Goal: Task Accomplishment & Management: Complete application form

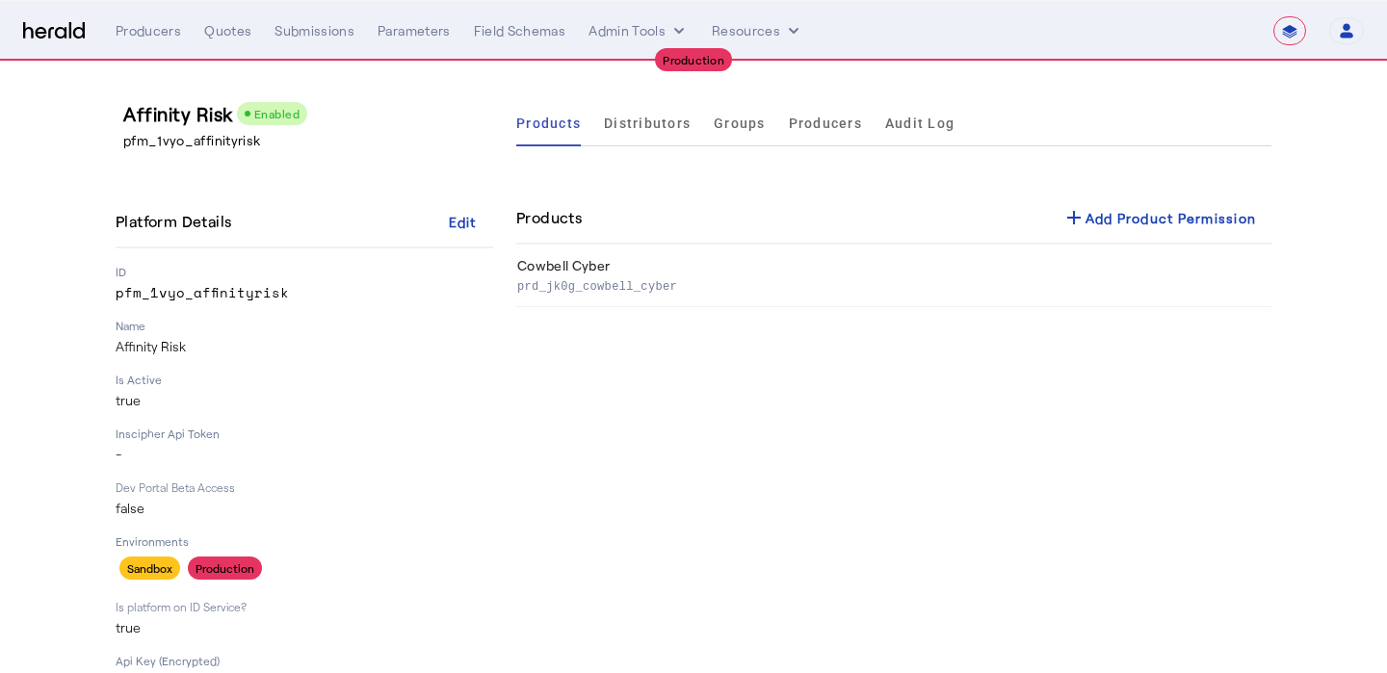
select select "**********"
click at [151, 34] on div "Producers" at bounding box center [149, 30] width 66 height 19
select select "pfm_1vyo_affinityrisk"
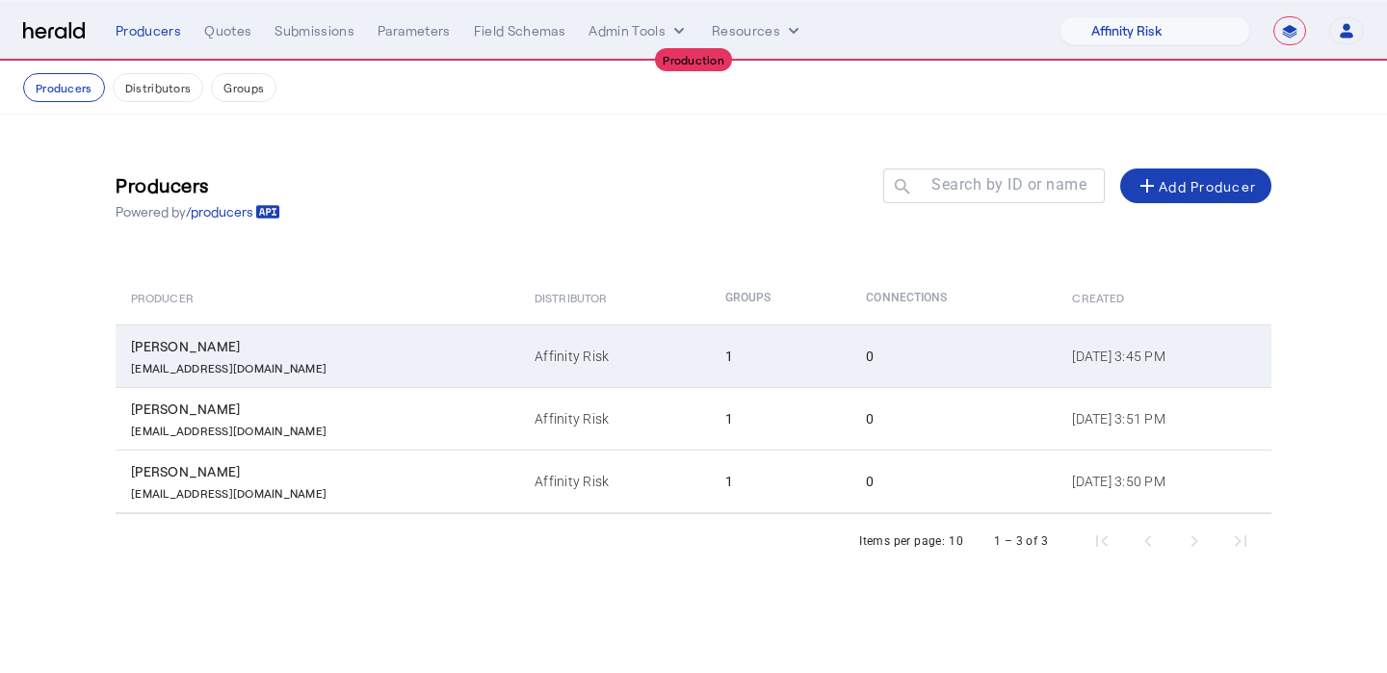
click at [519, 377] on td "Affinity Risk" at bounding box center [614, 356] width 190 height 63
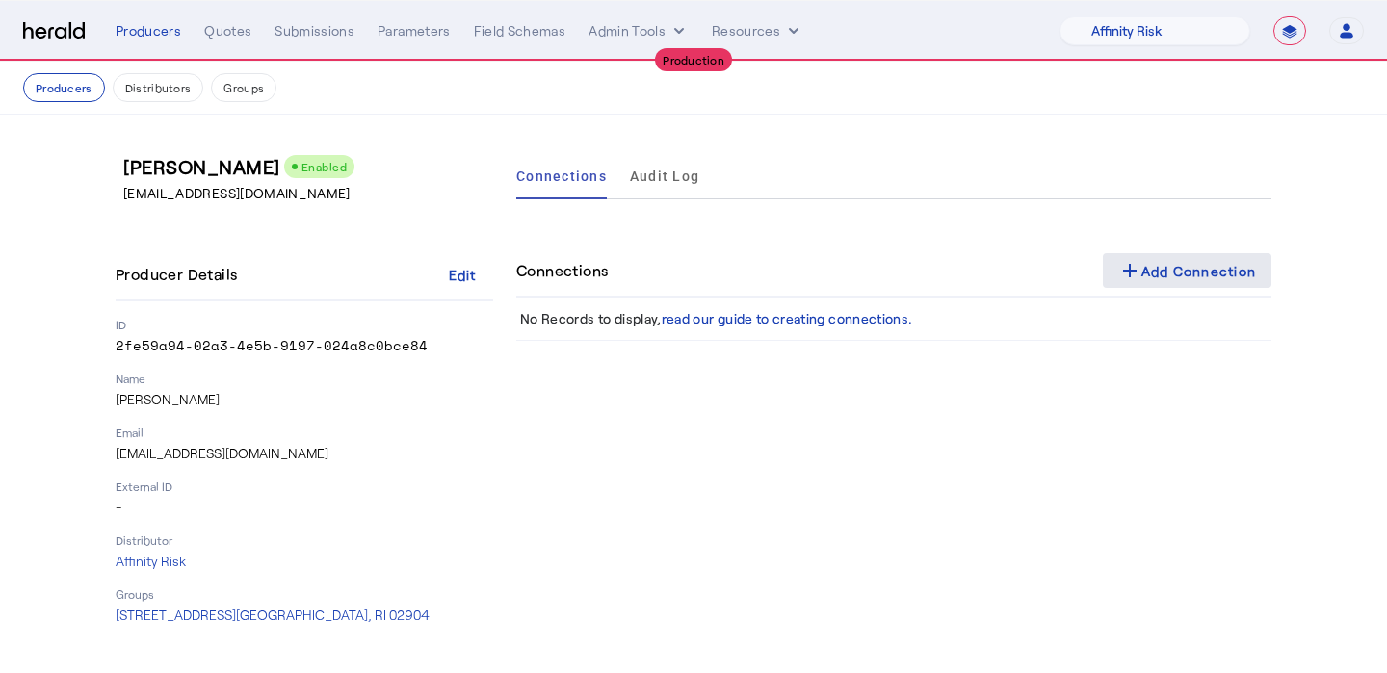
click at [1127, 257] on span at bounding box center [1188, 271] width 170 height 46
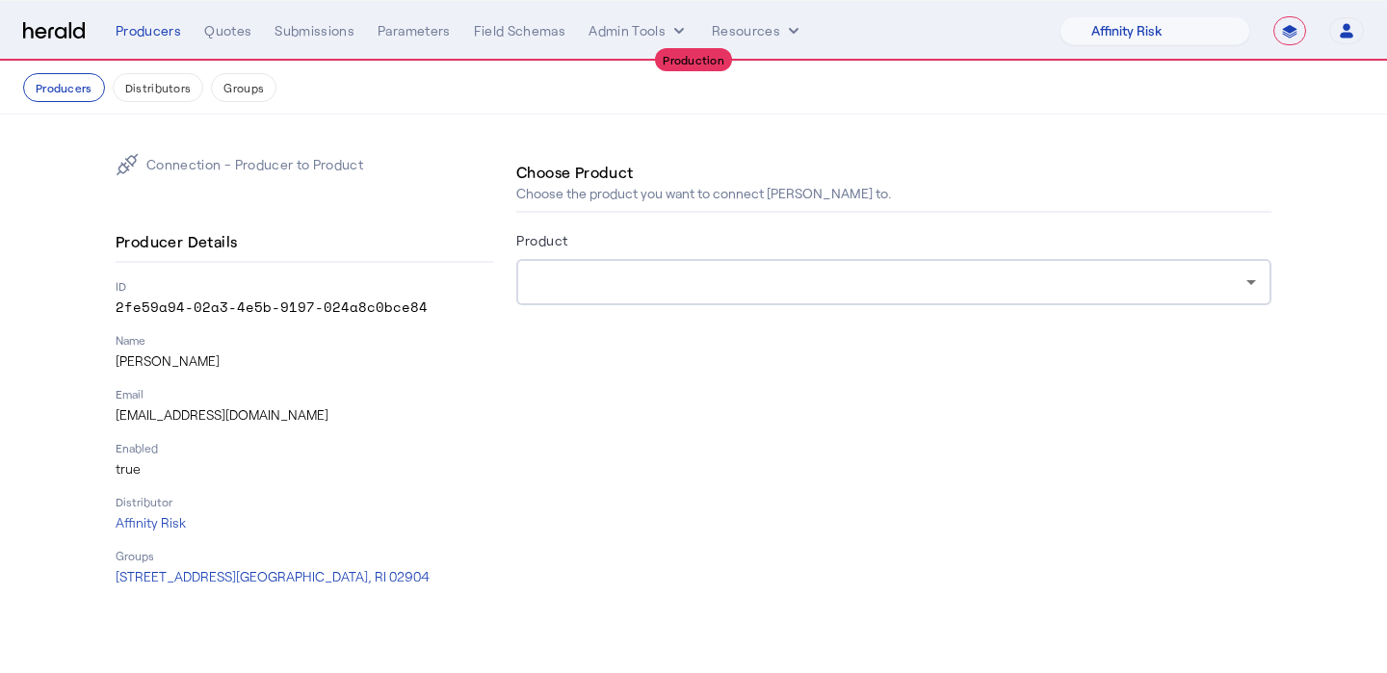
click at [960, 307] on form "Product" at bounding box center [893, 293] width 755 height 131
click at [967, 298] on div at bounding box center [894, 282] width 725 height 46
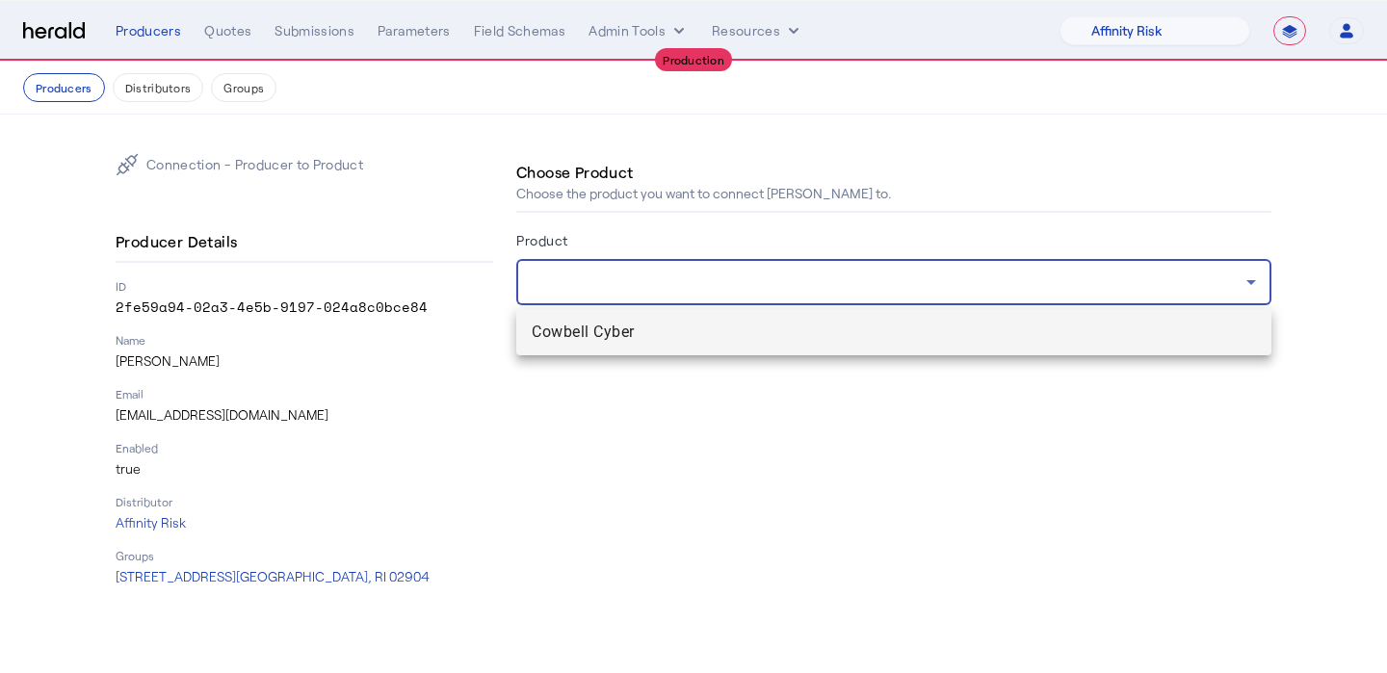
click at [881, 354] on mat-option "Cowbell Cyber" at bounding box center [893, 332] width 755 height 46
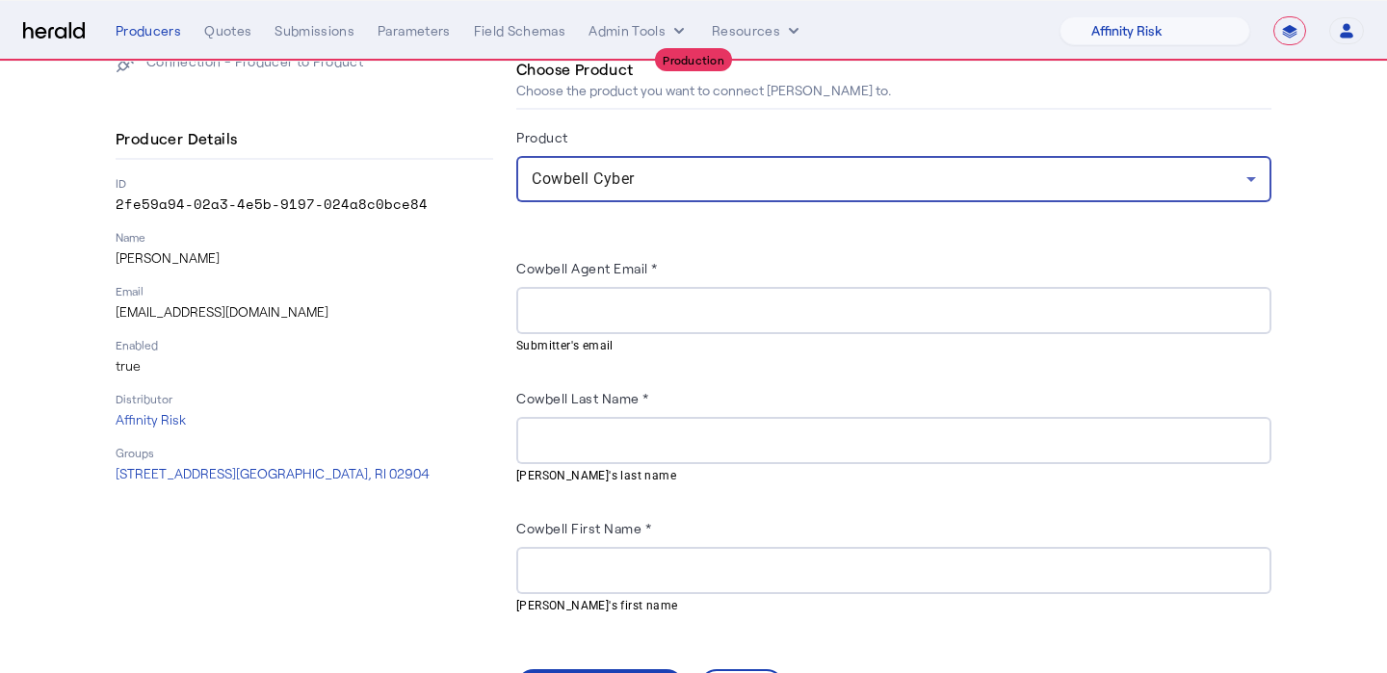
scroll to position [104, 0]
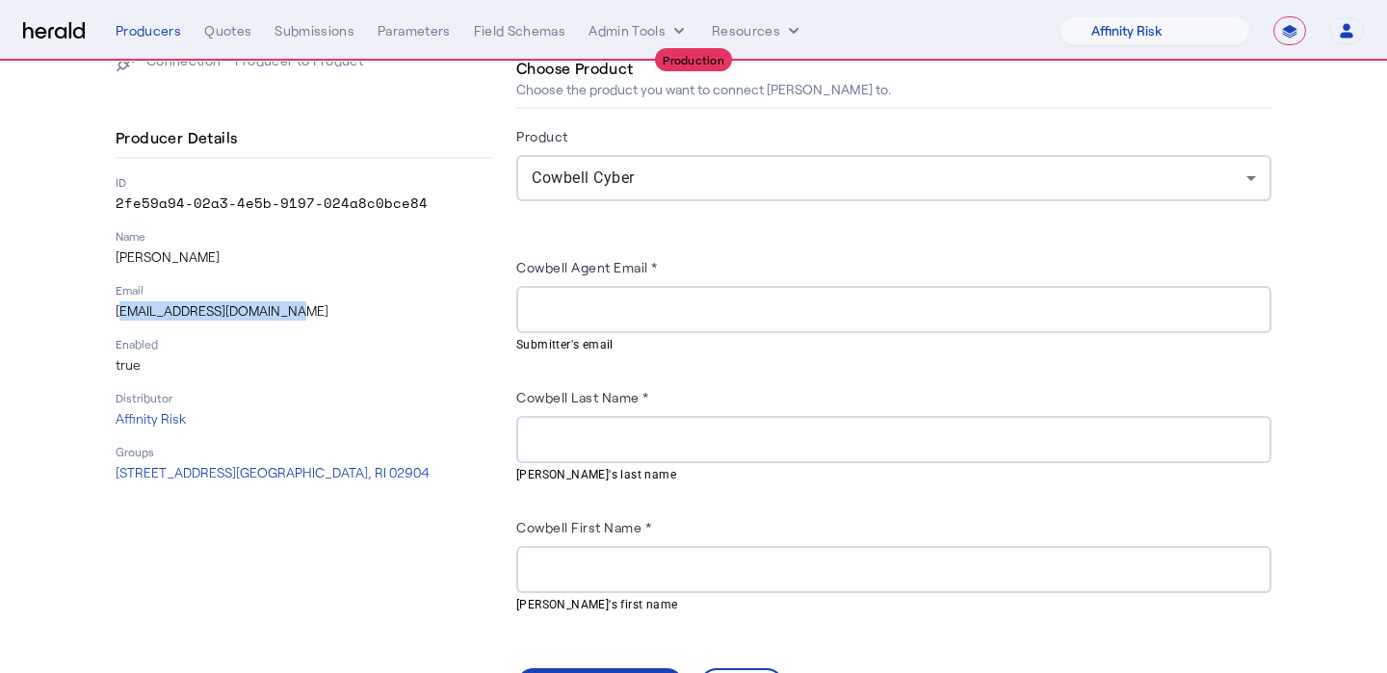
drag, startPoint x: 276, startPoint y: 312, endPoint x: 116, endPoint y: 308, distance: 160.0
click at [116, 308] on p "[EMAIL_ADDRESS][DOMAIN_NAME]" at bounding box center [305, 311] width 378 height 19
copy p "[EMAIL_ADDRESS][DOMAIN_NAME]"
click at [565, 290] on div at bounding box center [894, 309] width 725 height 47
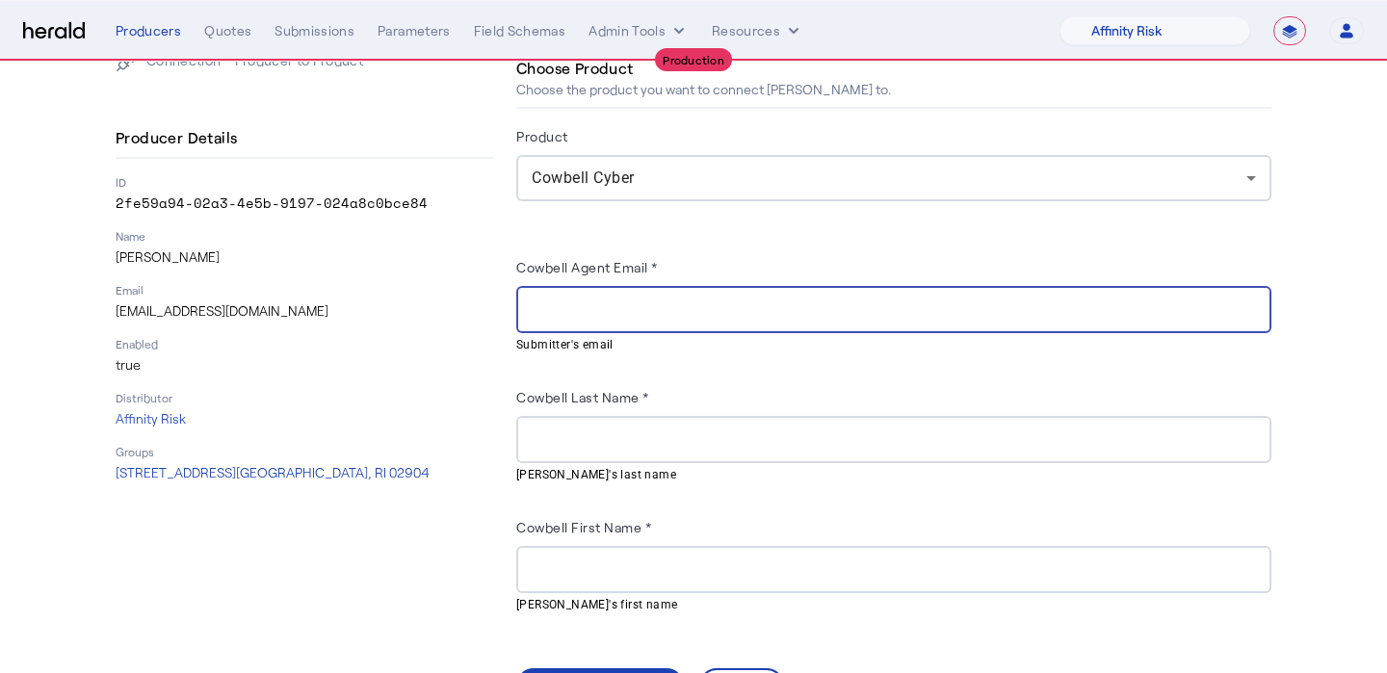
paste input "**********"
type input "**********"
click at [197, 257] on p "[PERSON_NAME]" at bounding box center [305, 257] width 378 height 19
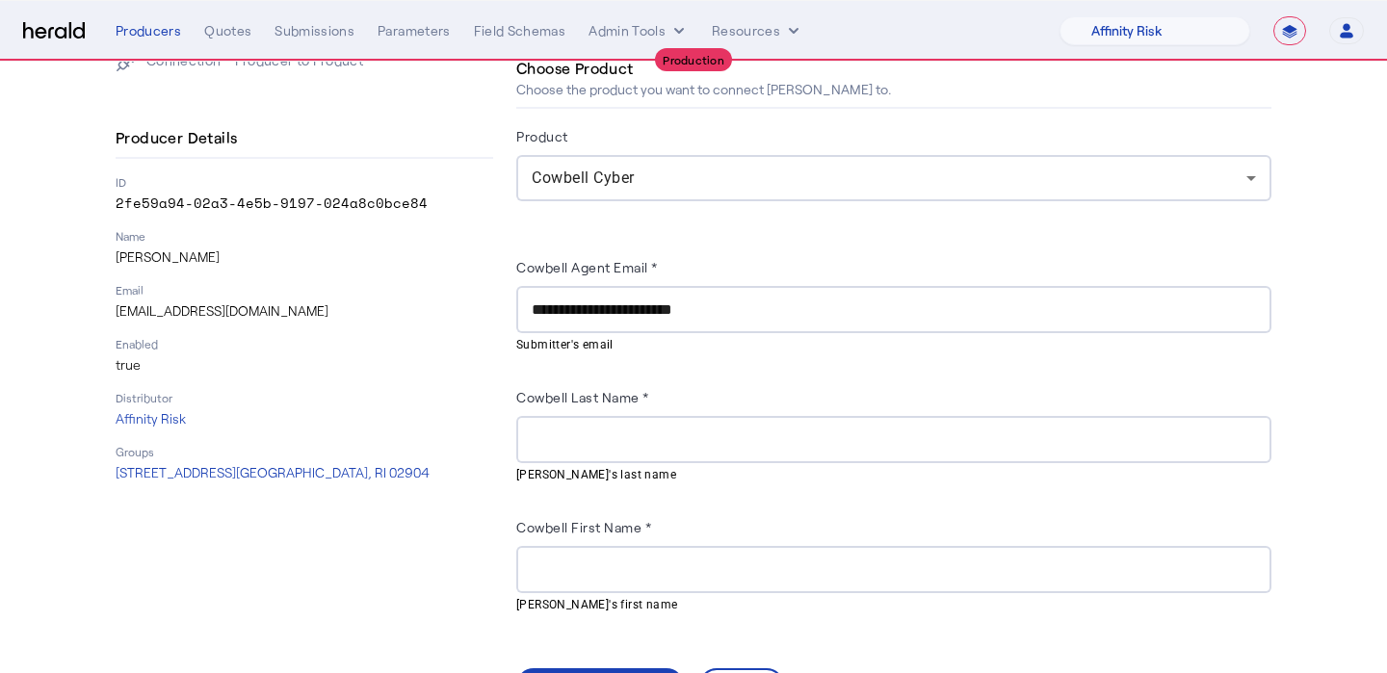
click at [197, 257] on p "[PERSON_NAME]" at bounding box center [305, 257] width 378 height 19
copy p "[PERSON_NAME]"
click at [561, 434] on input "Cowbell Last Name *" at bounding box center [894, 440] width 725 height 23
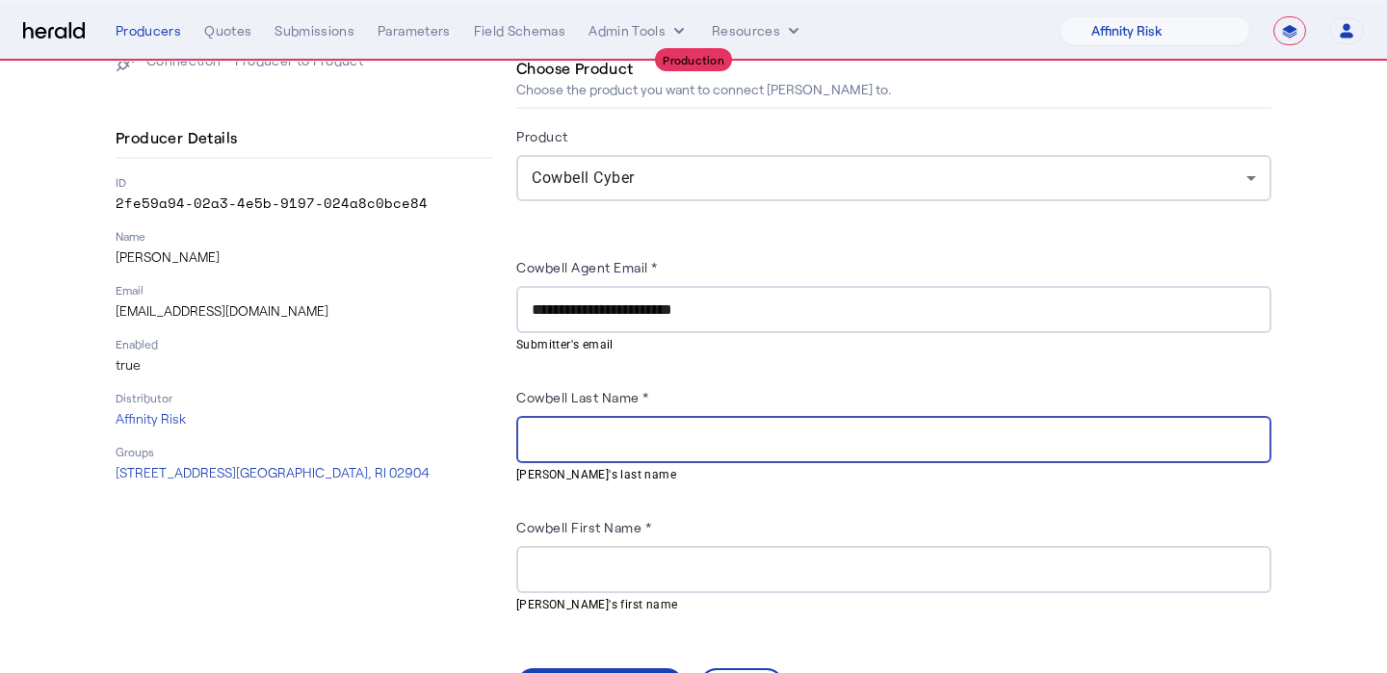
paste input "******"
type input "******"
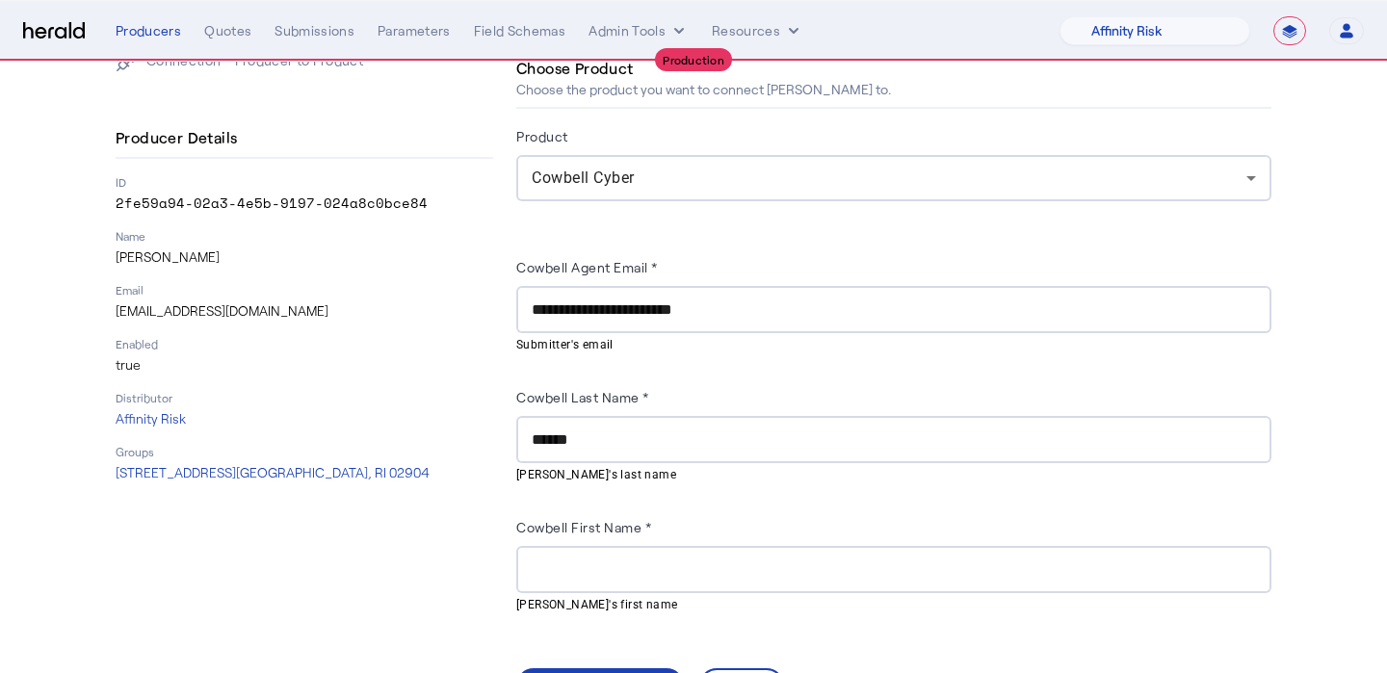
click at [155, 259] on p "[PERSON_NAME]" at bounding box center [305, 257] width 378 height 19
copy p "[PERSON_NAME]"
click at [586, 565] on input "Cowbell First Name *" at bounding box center [894, 570] width 725 height 23
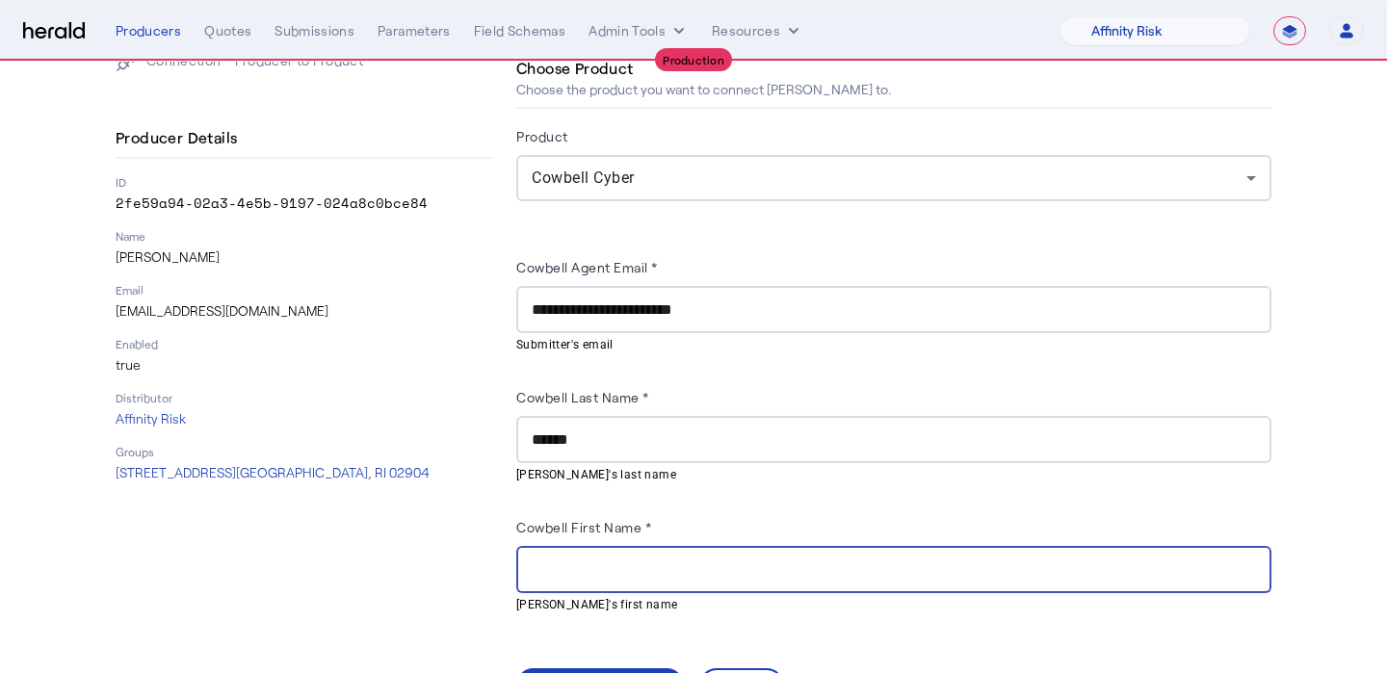
paste input "********"
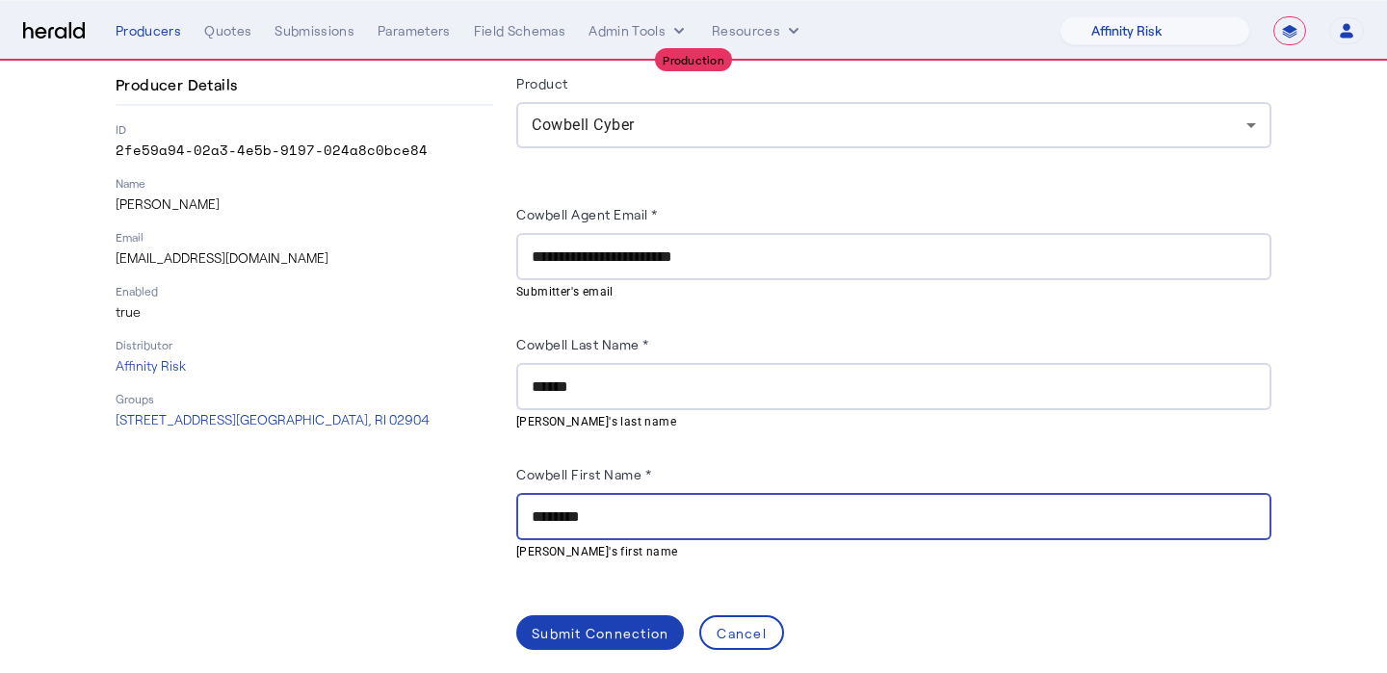
scroll to position [165, 0]
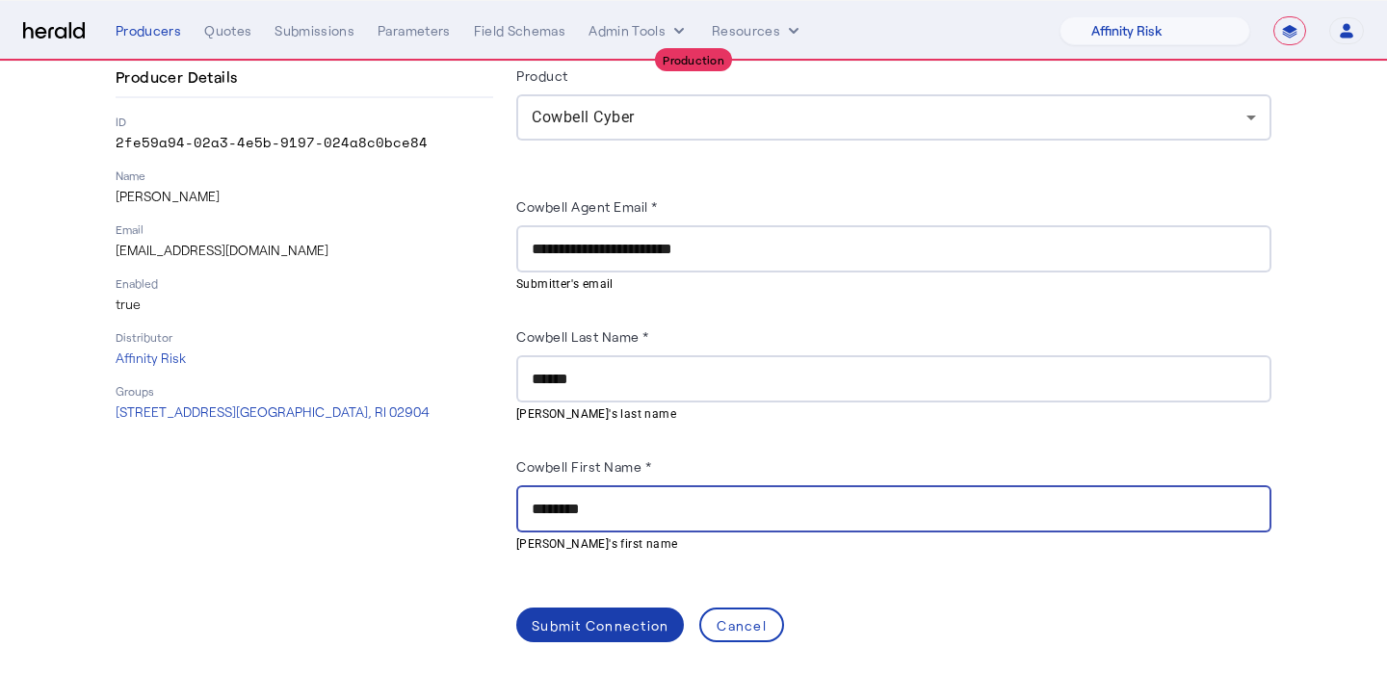
type input "********"
click at [591, 626] on div "Submit Connection" at bounding box center [600, 626] width 137 height 20
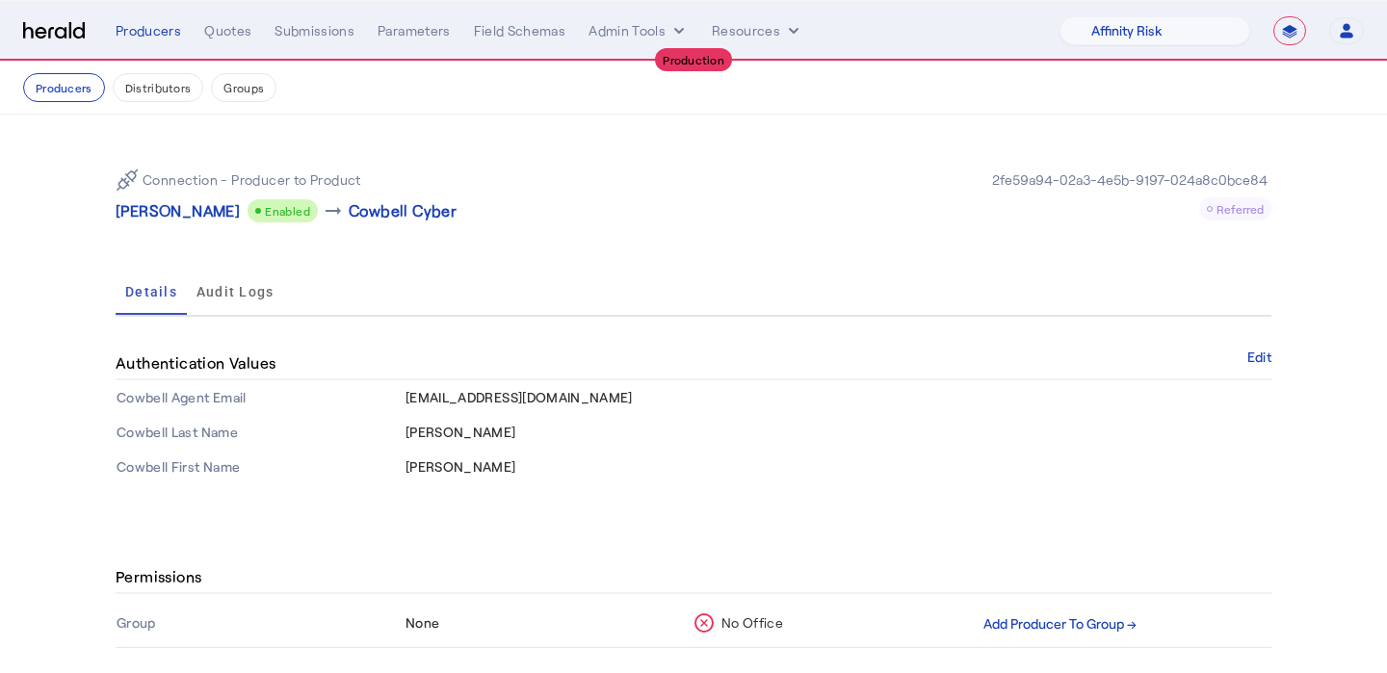
click at [89, 102] on nav "Producers Distributors Groups" at bounding box center [693, 88] width 1387 height 53
click at [77, 85] on button "Producers" at bounding box center [64, 87] width 82 height 29
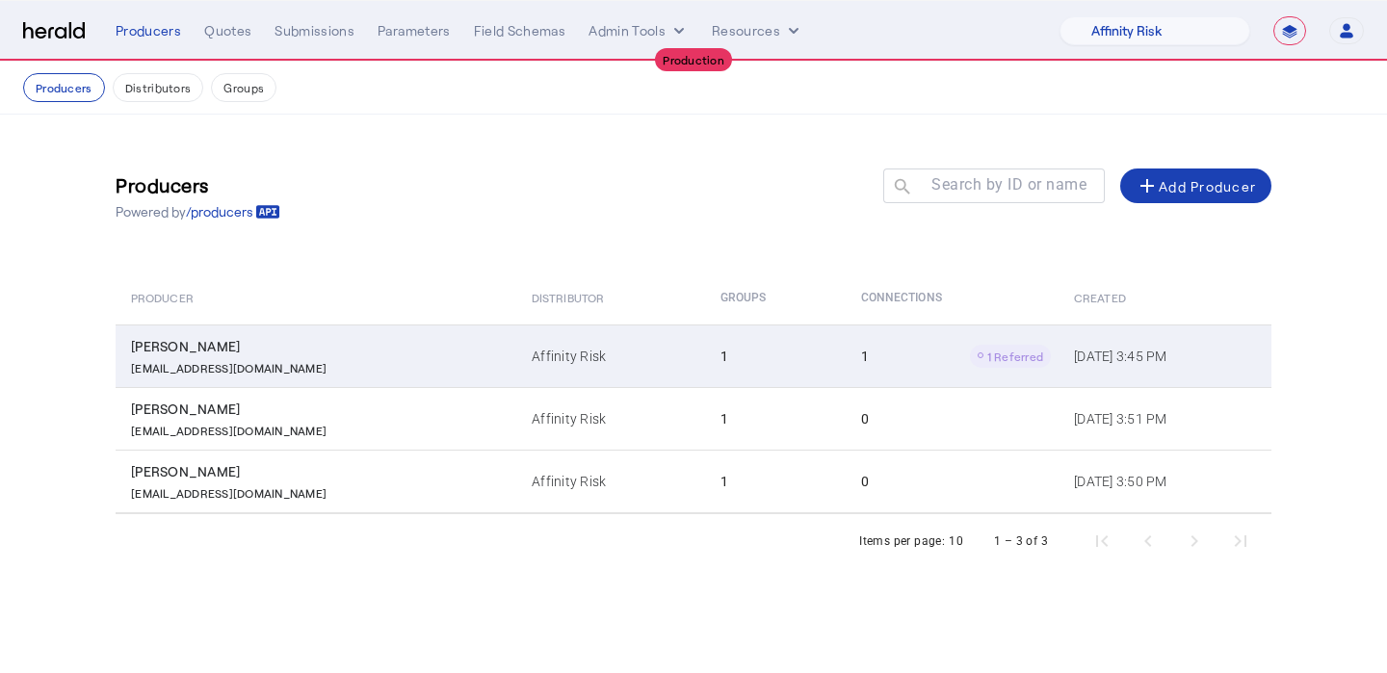
click at [379, 361] on div "[EMAIL_ADDRESS][DOMAIN_NAME]" at bounding box center [320, 365] width 378 height 19
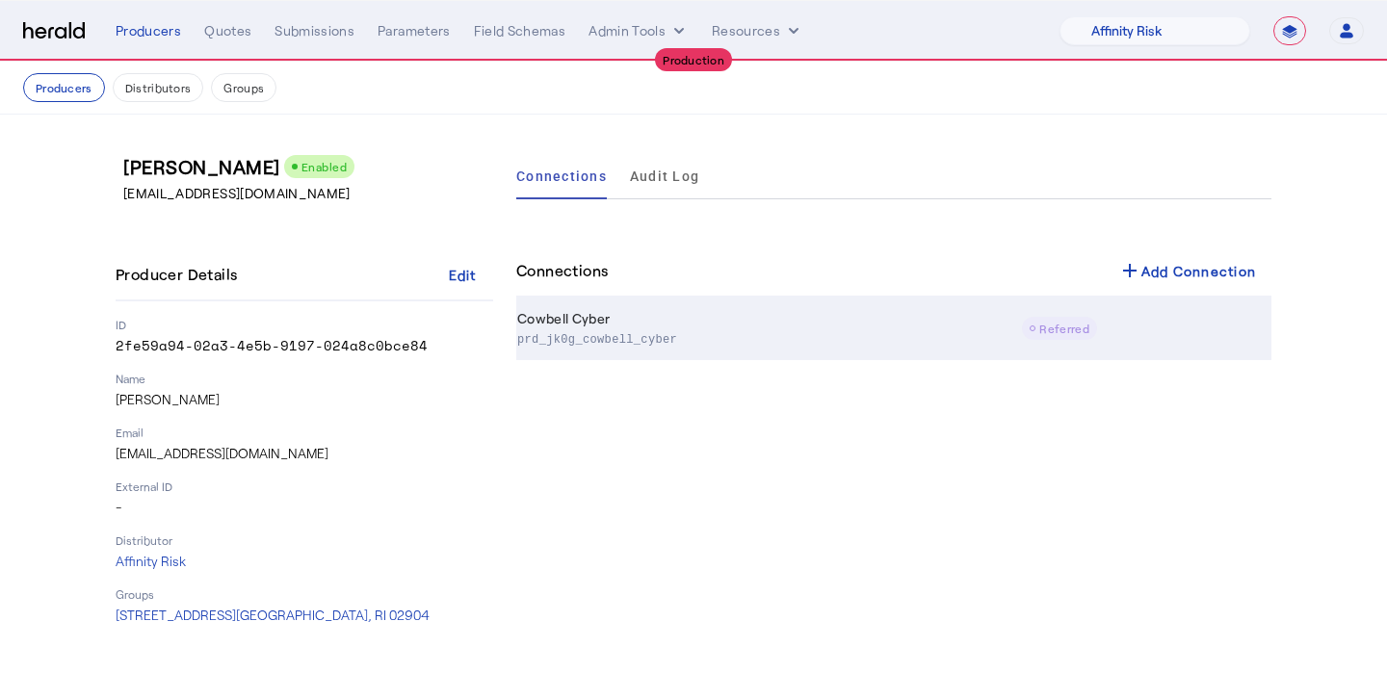
click at [619, 307] on td "Cowbell Cyber prd_jk0g_cowbell_cyber" at bounding box center [768, 329] width 505 height 63
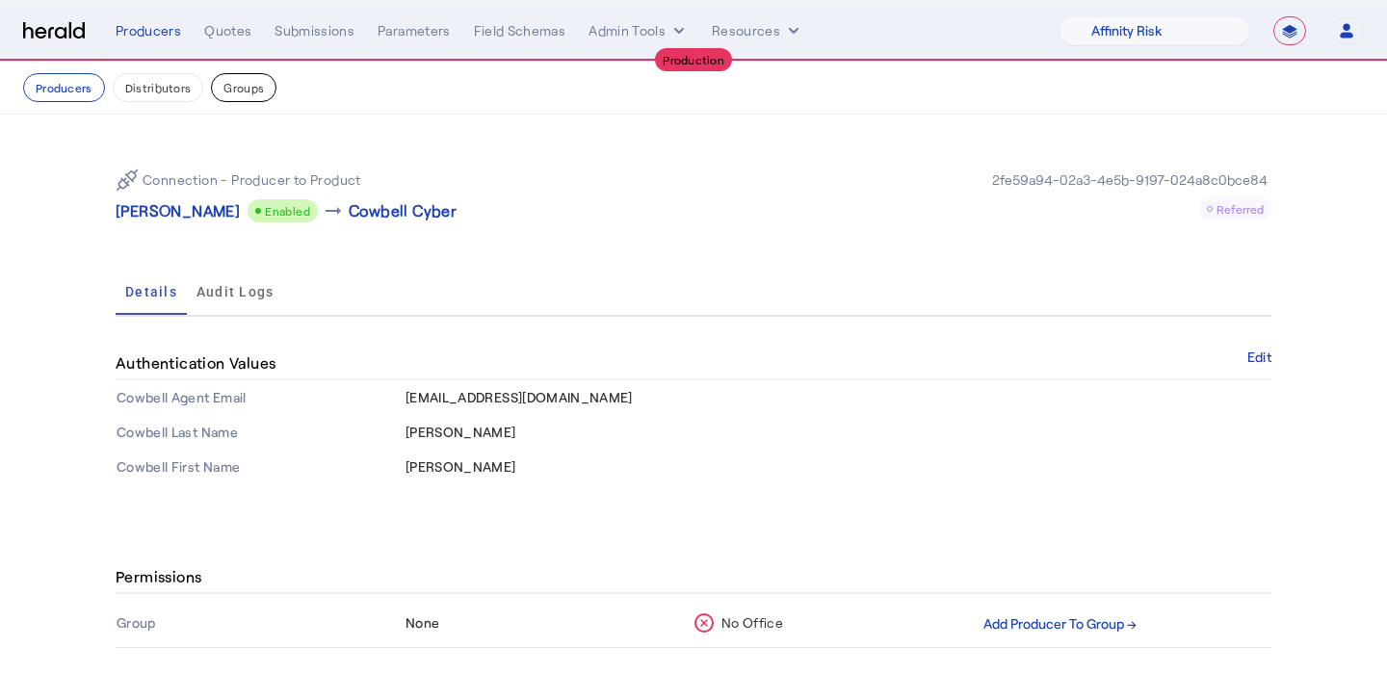
click at [245, 84] on button "Groups" at bounding box center [244, 87] width 66 height 29
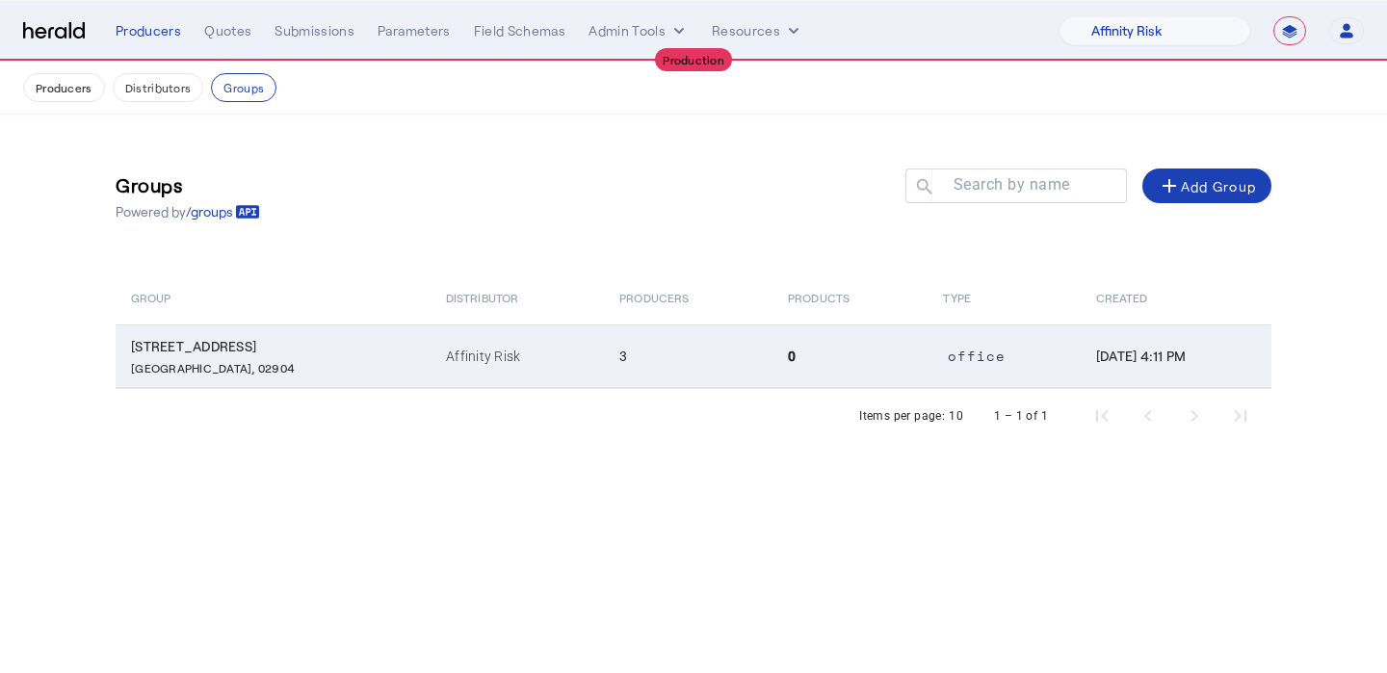
click at [604, 361] on td "3" at bounding box center [688, 357] width 169 height 64
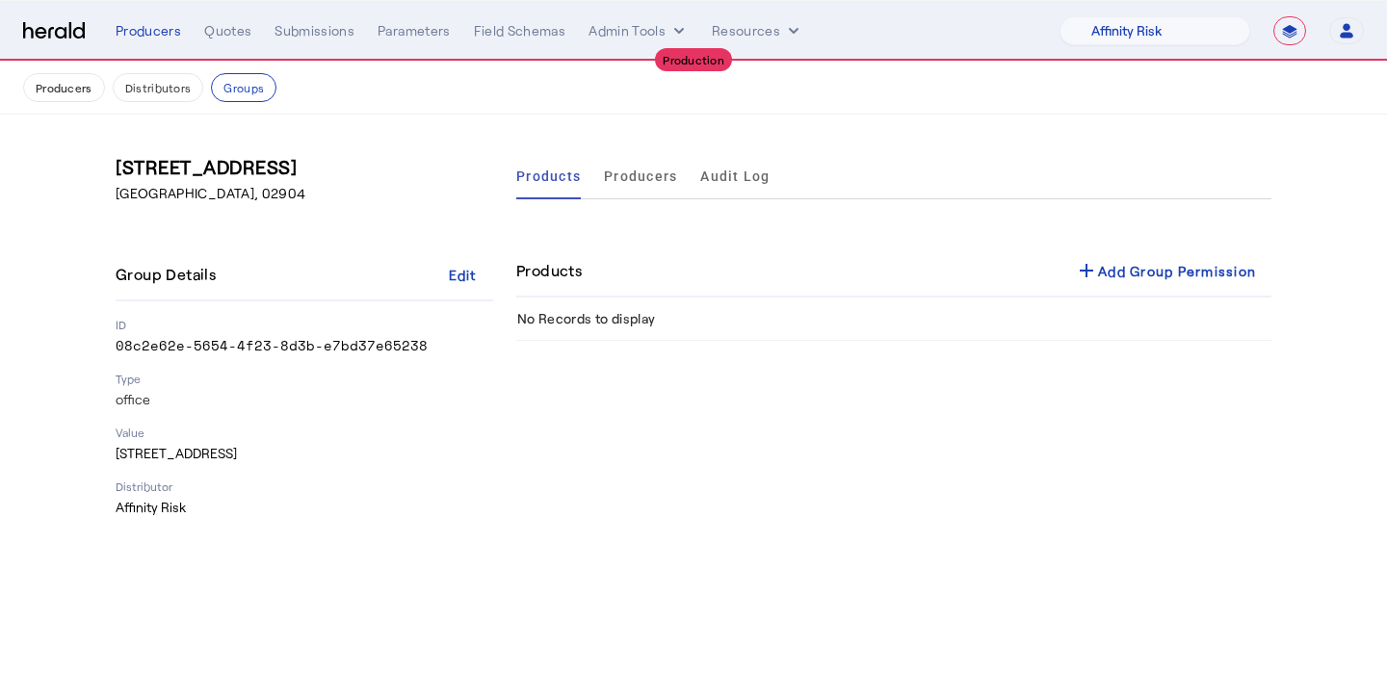
click at [1153, 237] on div "Products Producers Audit Log Products add Add Group Permission No Records to di…" at bounding box center [893, 335] width 755 height 364
click at [1141, 271] on div "add Add Group Permission" at bounding box center [1165, 270] width 181 height 23
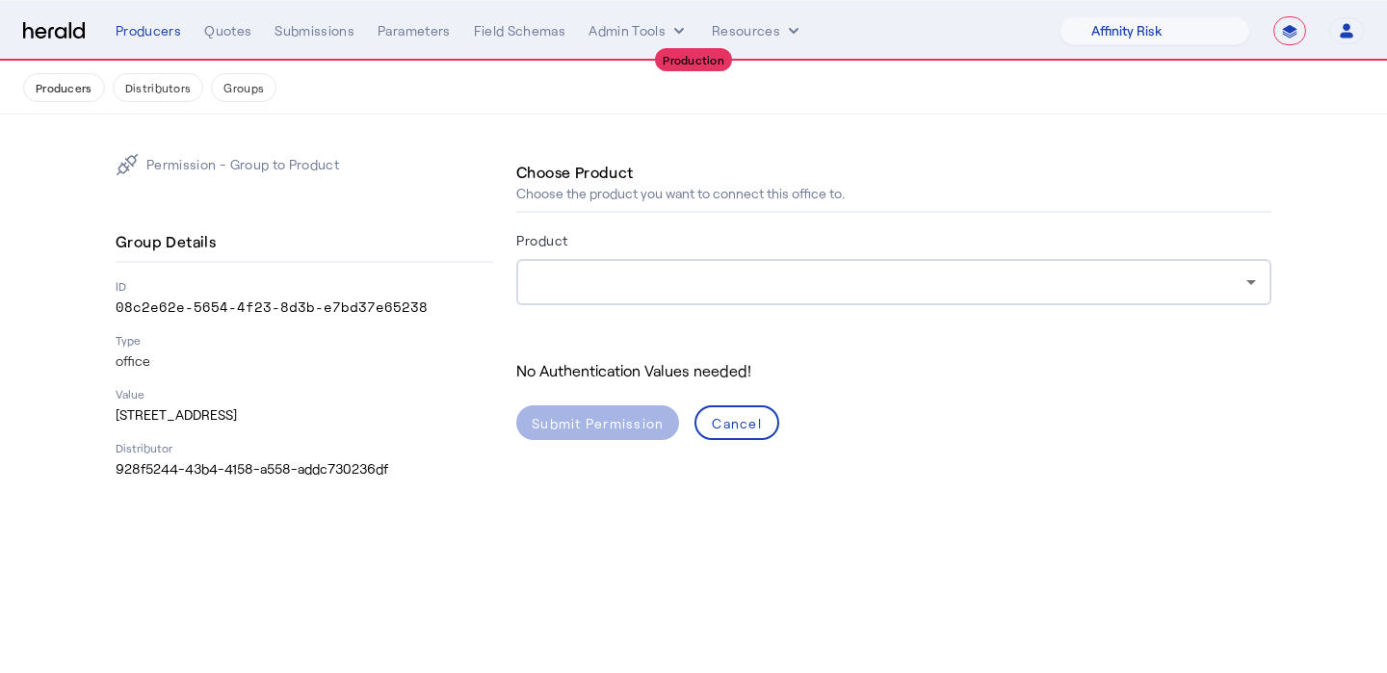
click at [992, 288] on div at bounding box center [889, 282] width 715 height 23
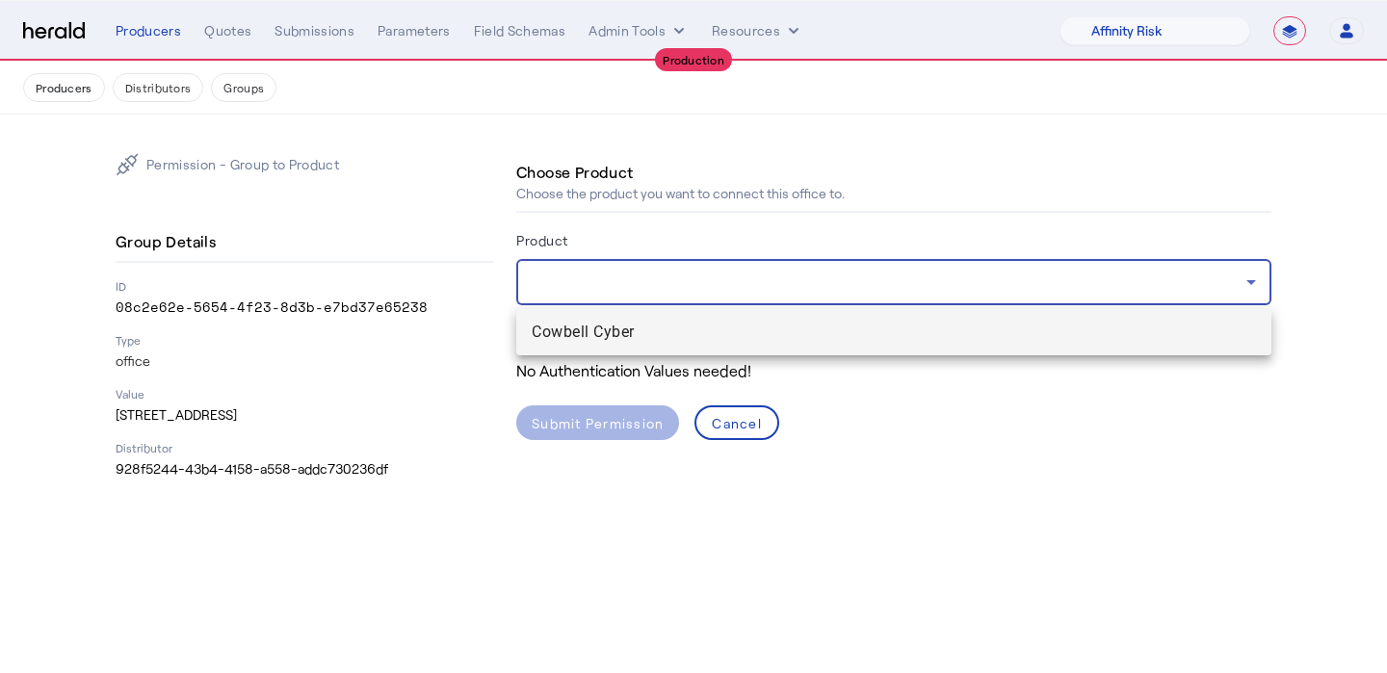
click at [908, 356] on div at bounding box center [693, 336] width 1387 height 673
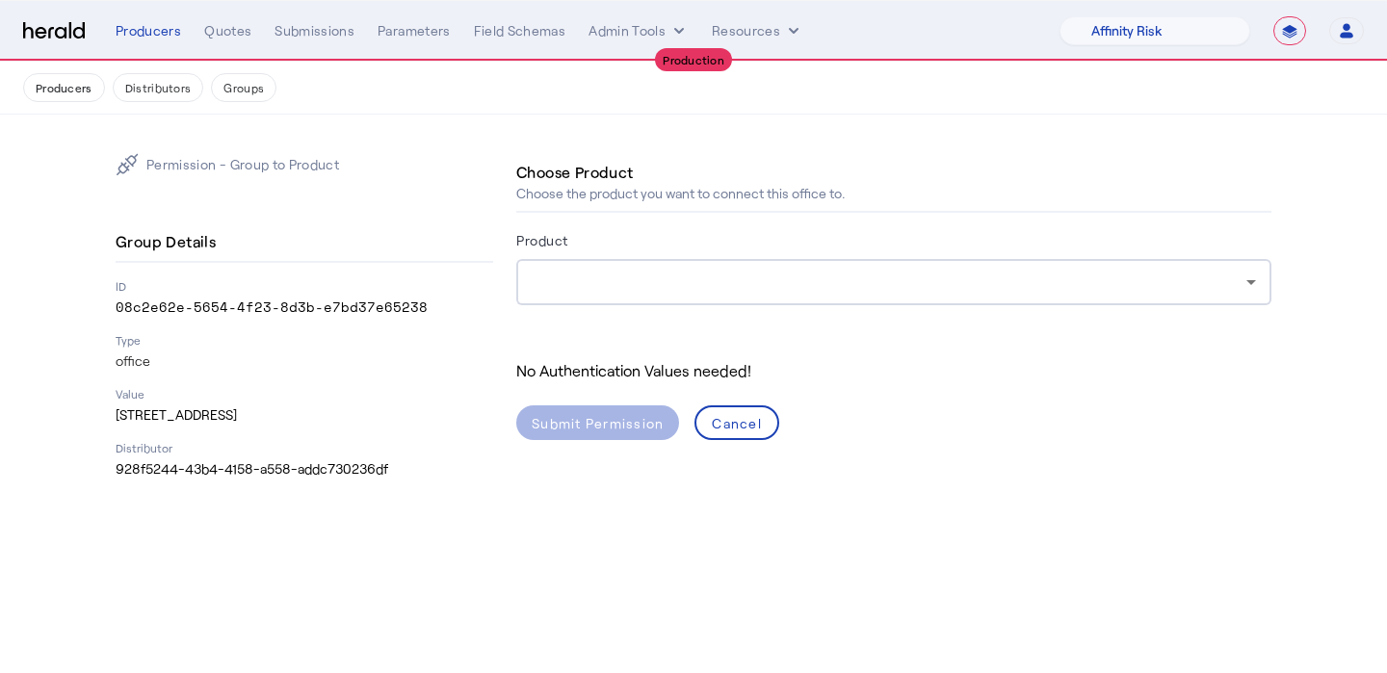
click at [932, 305] on form "Product No Authentication Values needed! Submit Permission Cancel" at bounding box center [893, 334] width 755 height 212
click at [932, 293] on div at bounding box center [889, 282] width 715 height 23
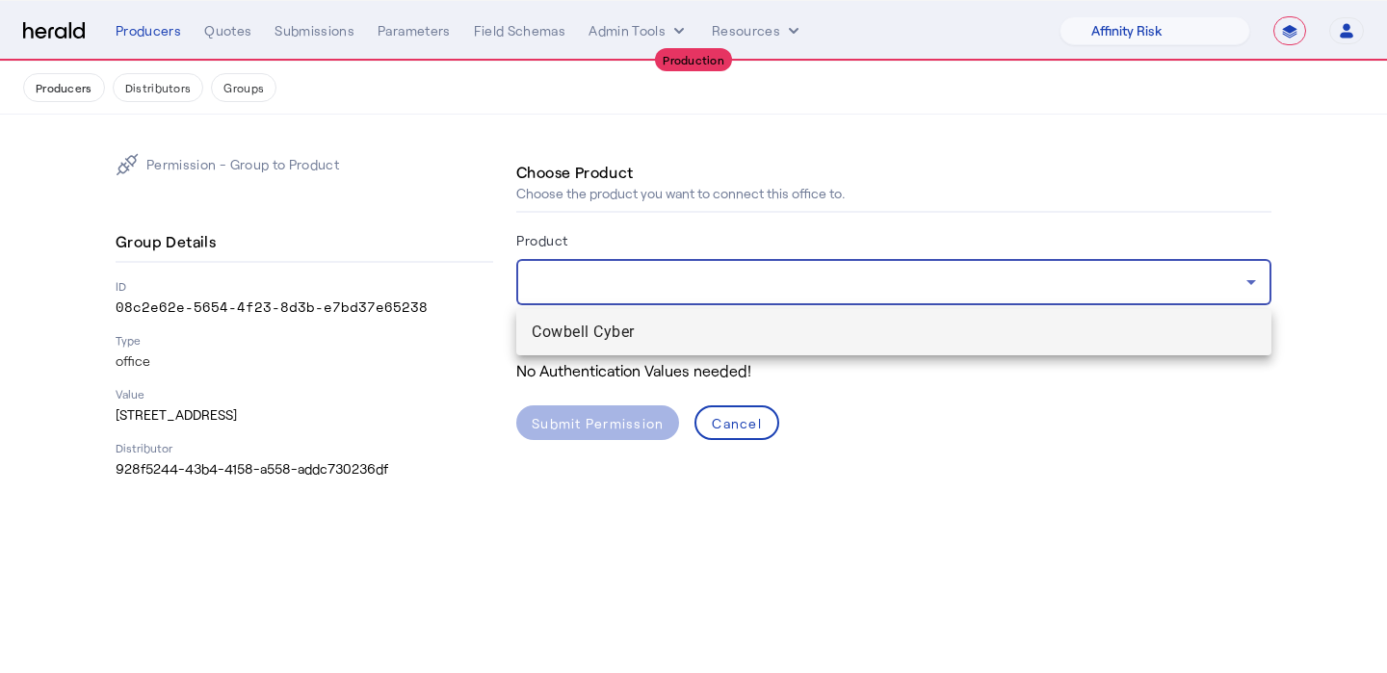
click at [931, 307] on div "Cowbell Cyber" at bounding box center [893, 330] width 755 height 50
click at [931, 313] on mat-option "Cowbell Cyber" at bounding box center [893, 332] width 755 height 46
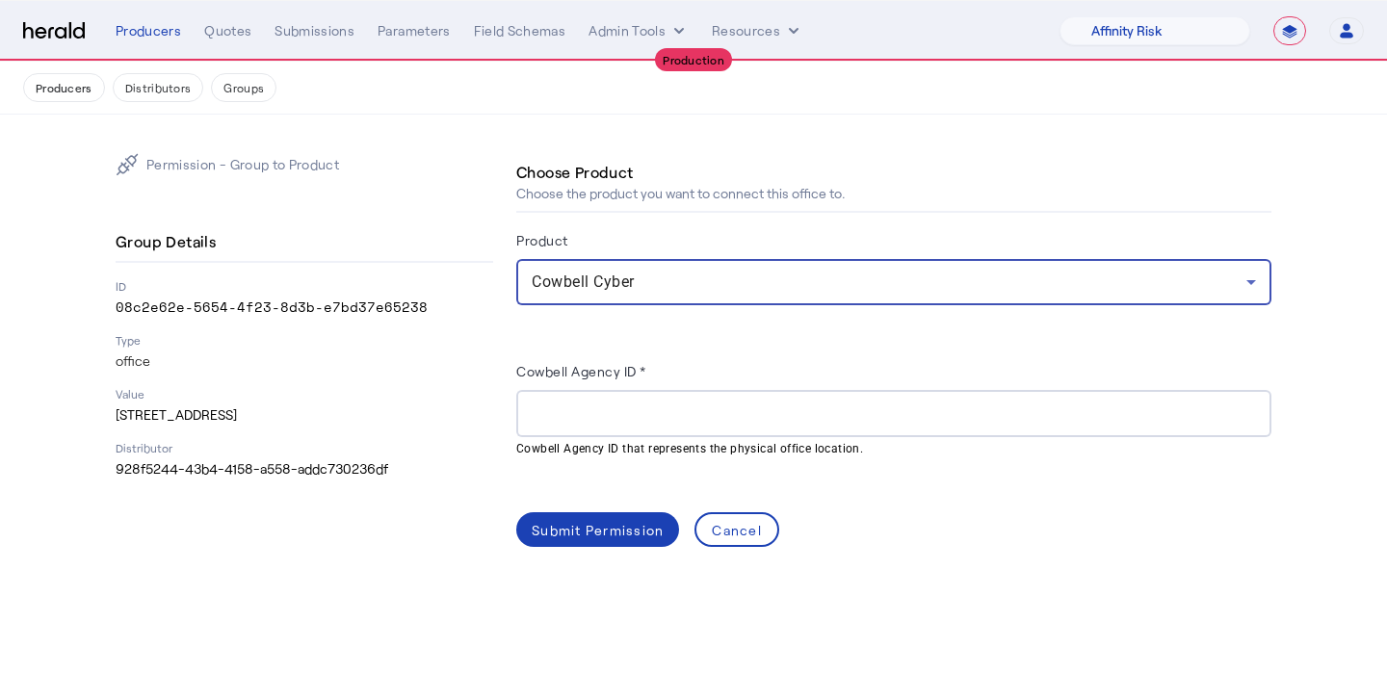
click at [591, 393] on div at bounding box center [894, 413] width 725 height 47
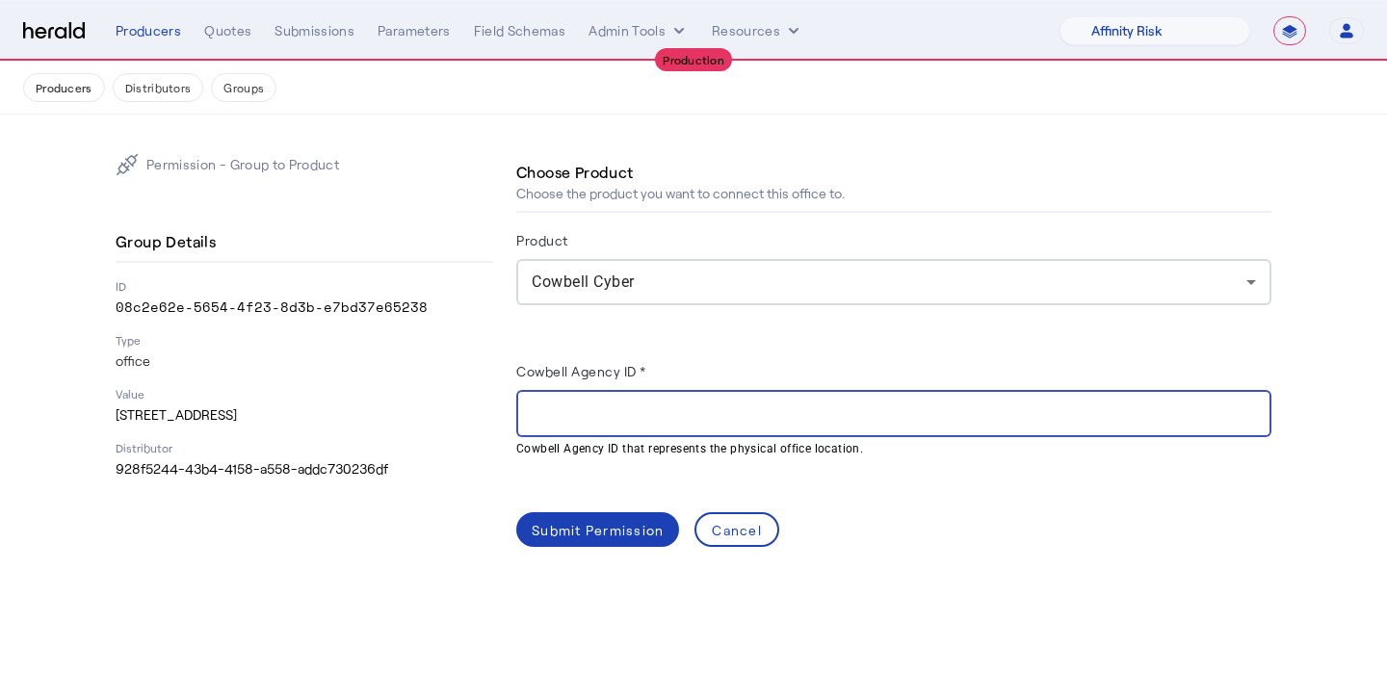
paste input "**********"
type input "**********"
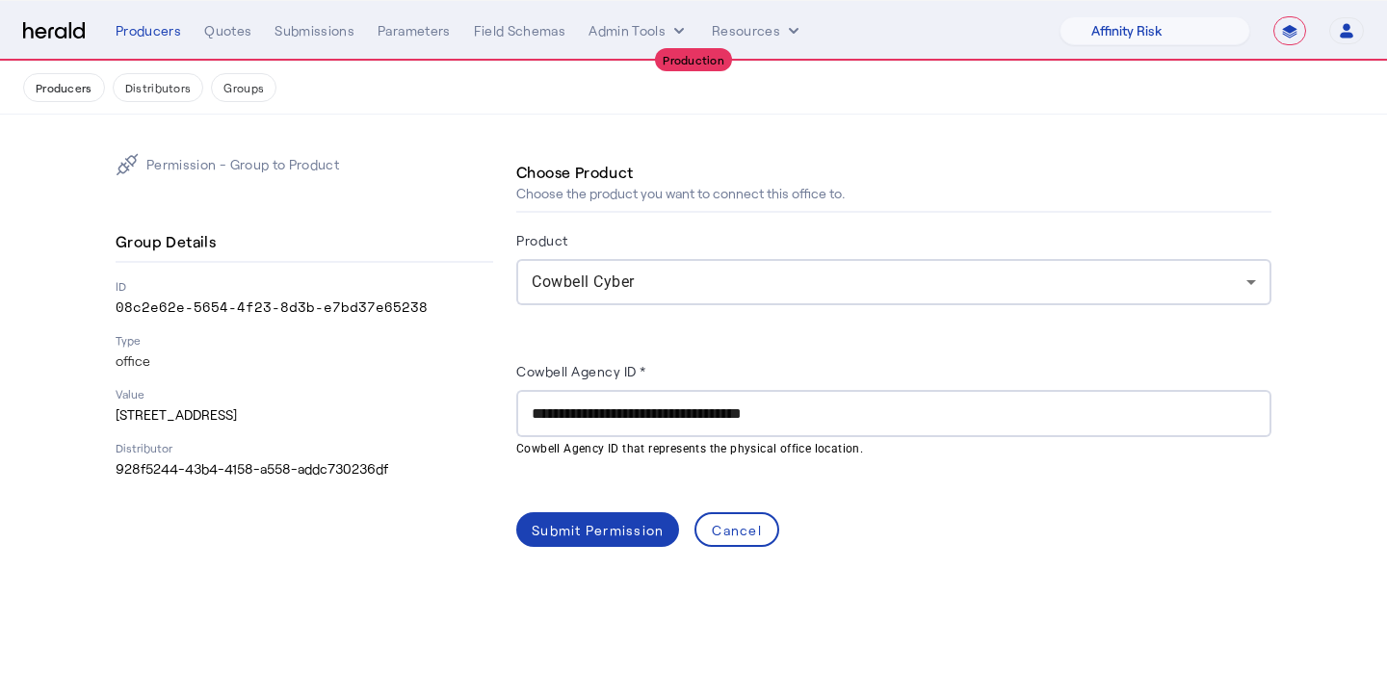
click at [560, 498] on div "**********" at bounding box center [893, 438] width 755 height 219
click at [560, 520] on div "Submit Permission" at bounding box center [598, 530] width 132 height 20
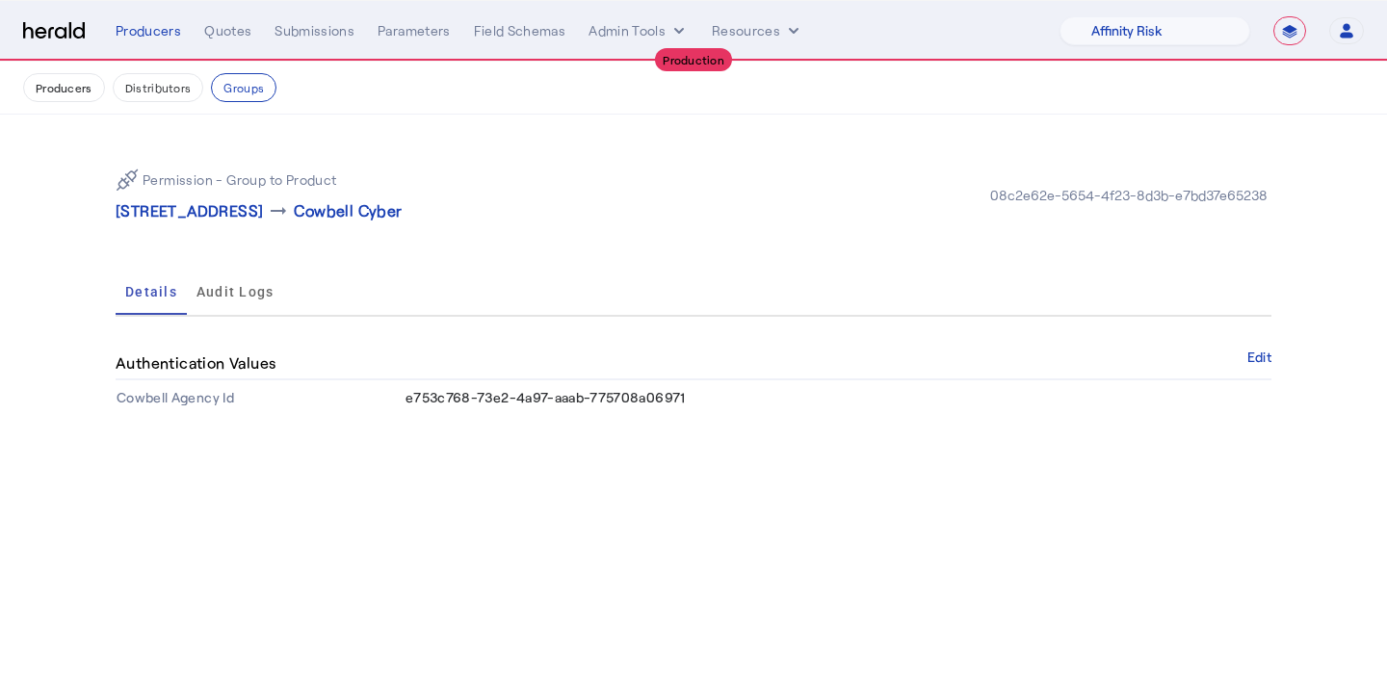
click at [152, 102] on nav "Producers Distributors Groups" at bounding box center [693, 88] width 1387 height 53
click at [156, 92] on button "Distributors" at bounding box center [159, 87] width 92 height 29
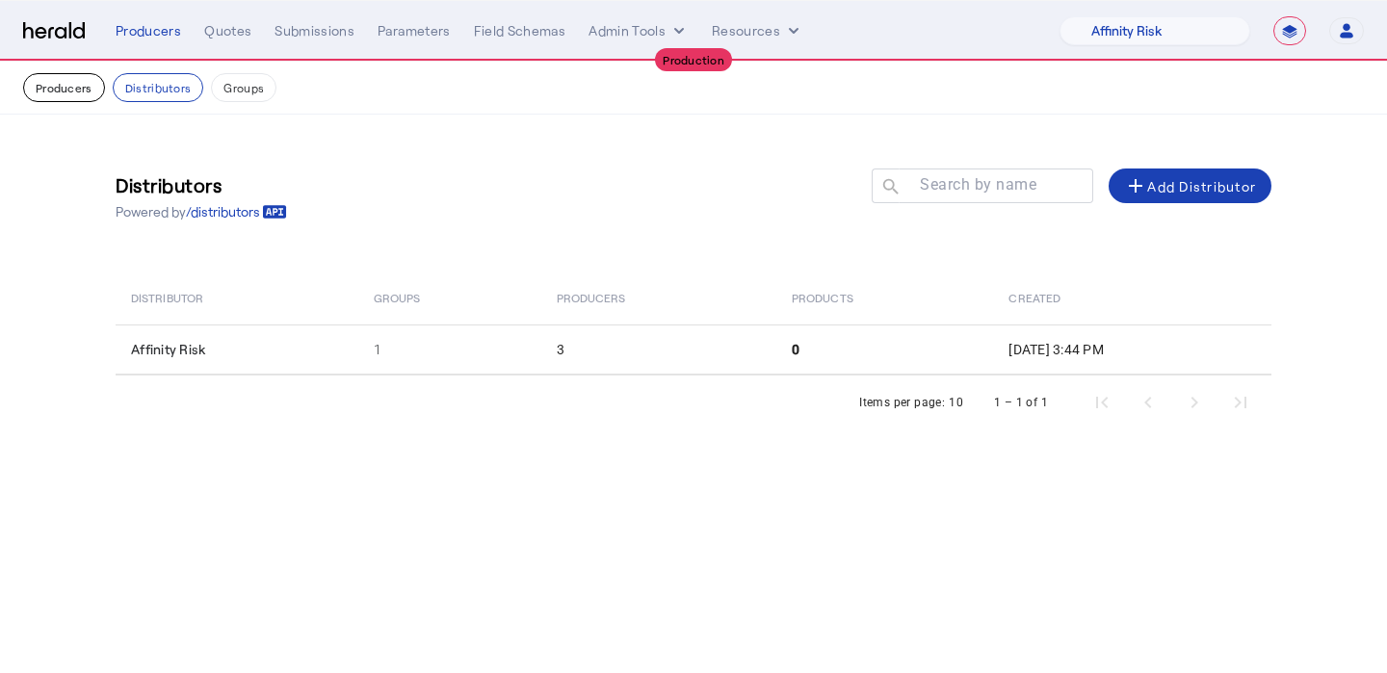
click at [85, 83] on button "Producers" at bounding box center [64, 87] width 82 height 29
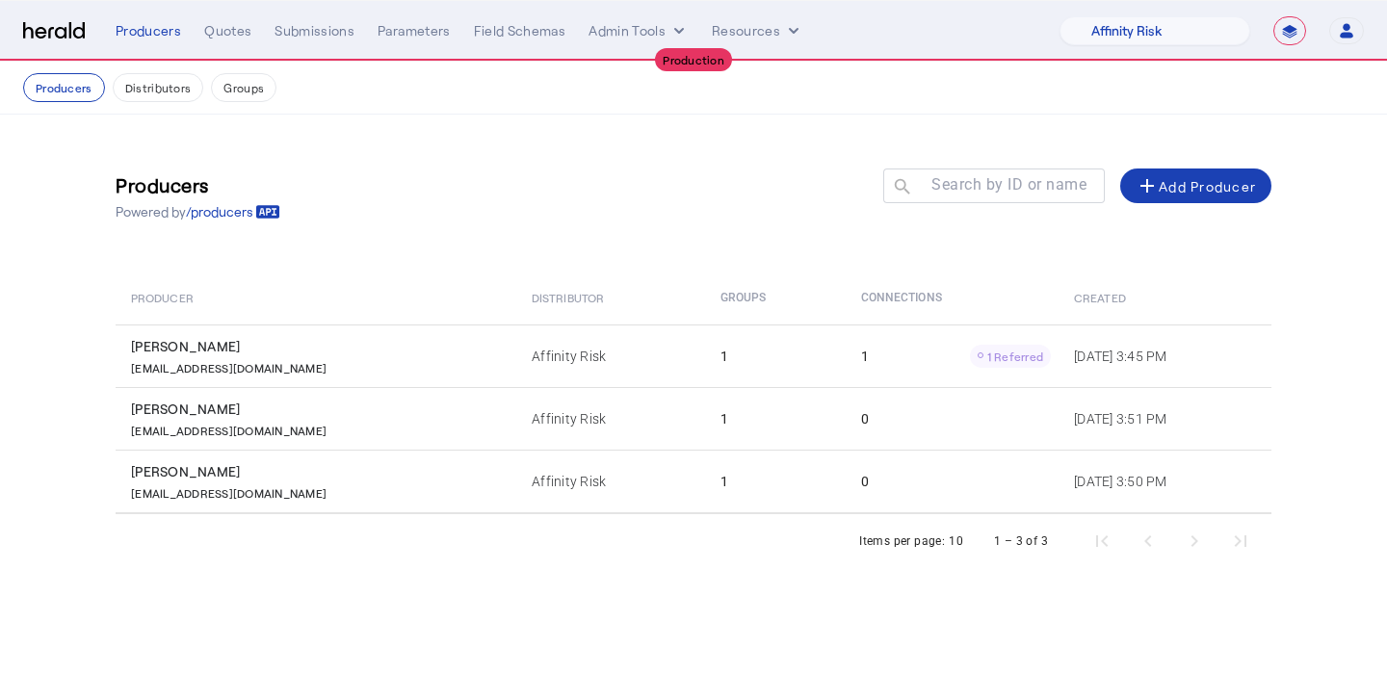
click at [382, 322] on th "Producer" at bounding box center [316, 298] width 401 height 54
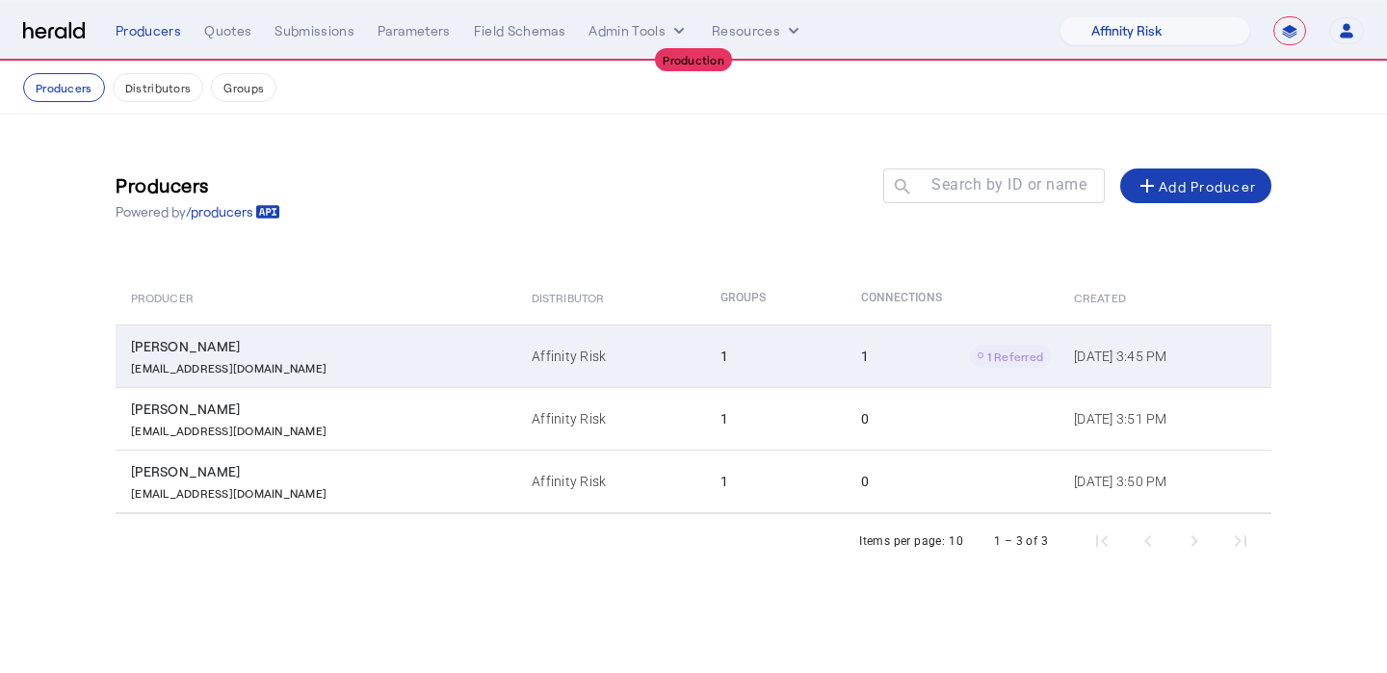
click at [388, 347] on div "[PERSON_NAME]" at bounding box center [320, 346] width 378 height 19
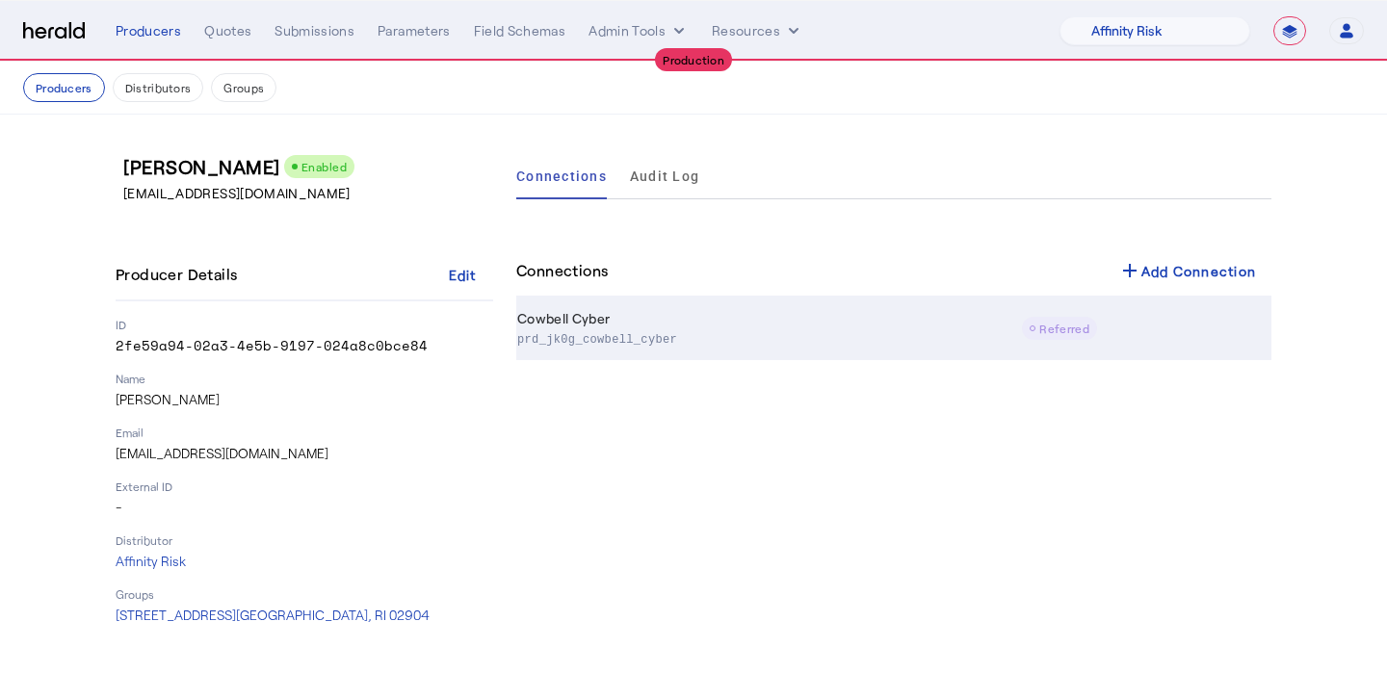
click at [752, 335] on p "prd_jk0g_cowbell_cyber" at bounding box center [765, 338] width 496 height 19
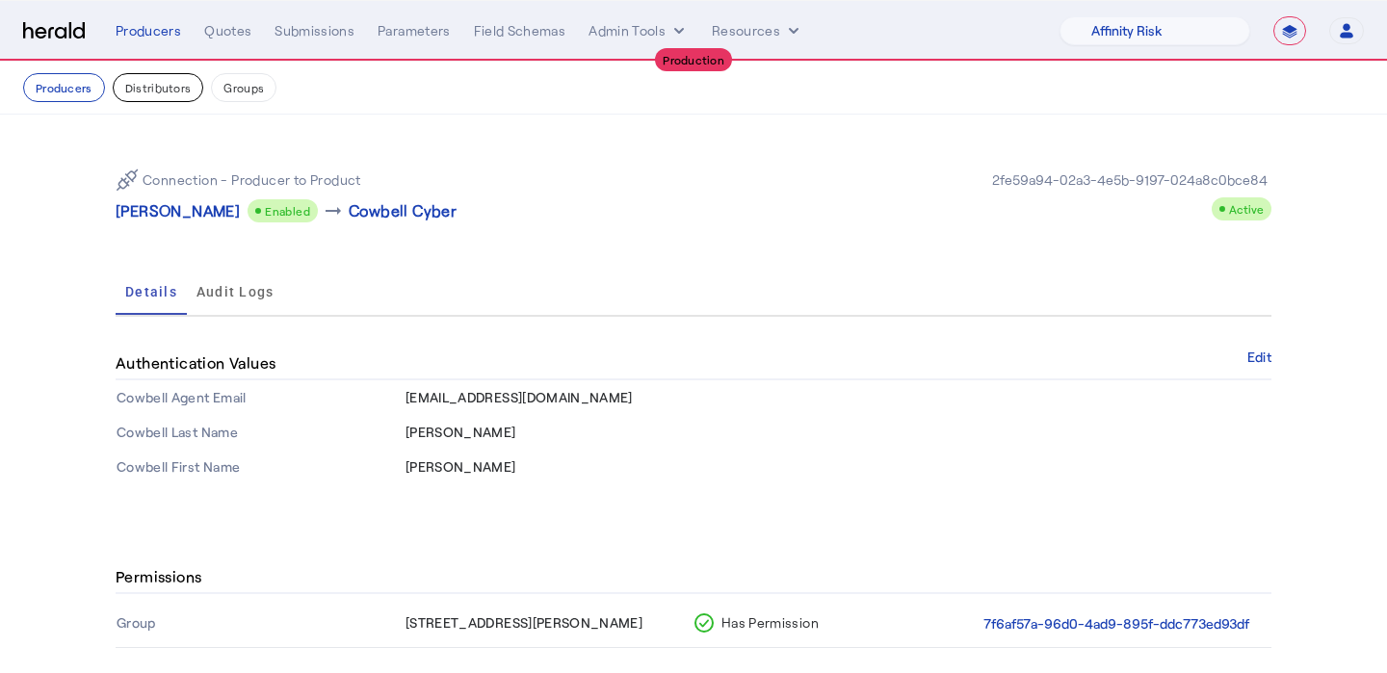
click at [181, 80] on button "Distributors" at bounding box center [159, 87] width 92 height 29
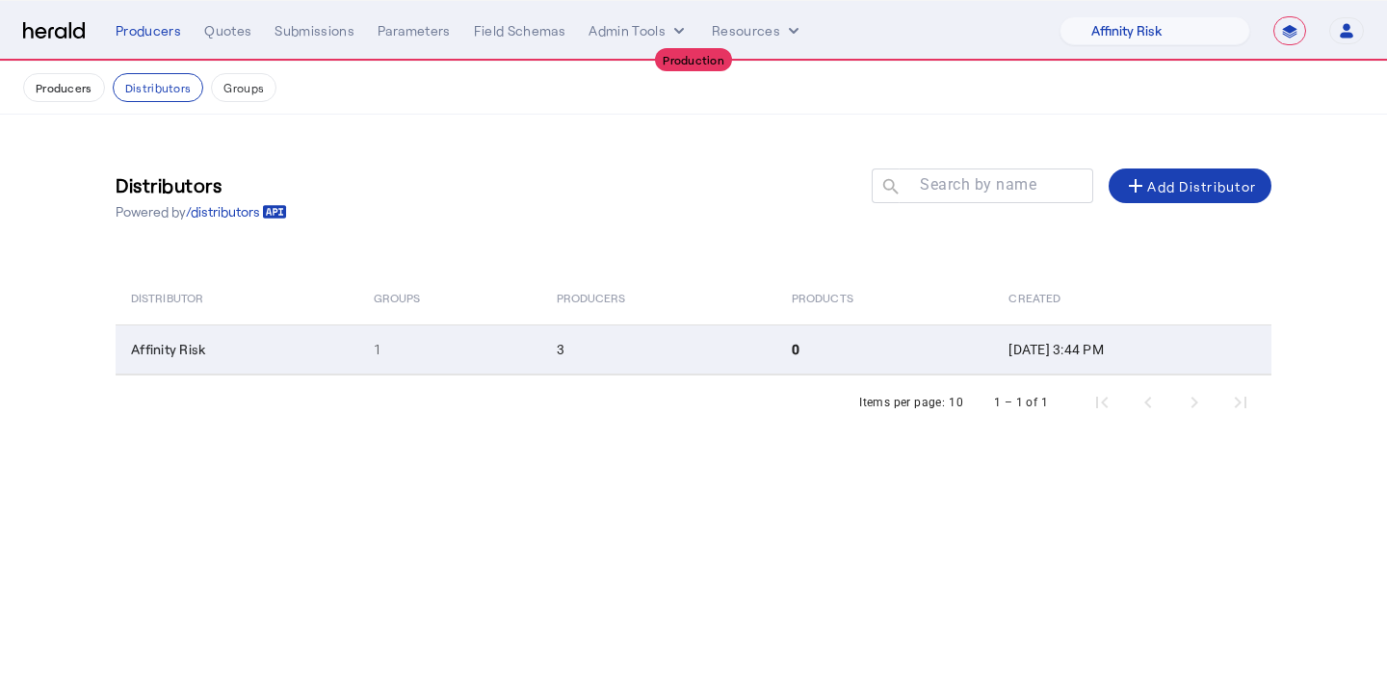
click at [304, 337] on td "Affinity Risk" at bounding box center [237, 350] width 243 height 50
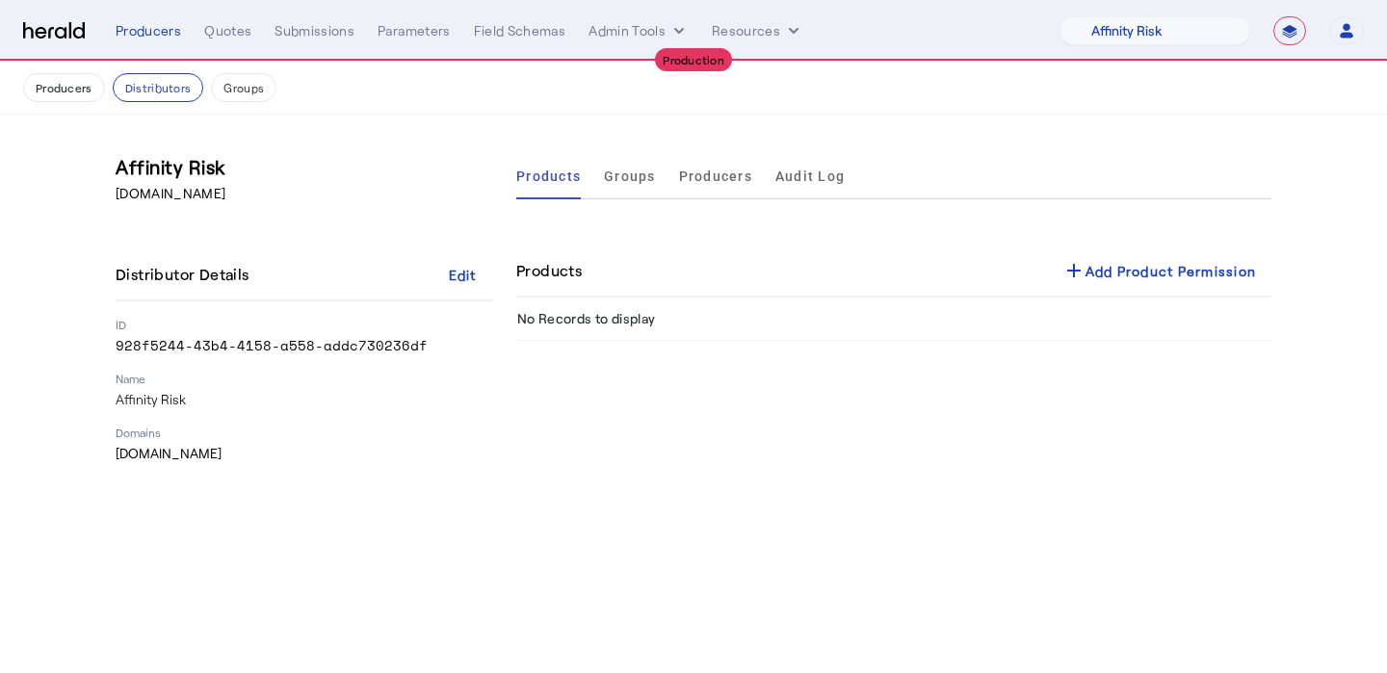
click at [1067, 246] on div "Products add Add Product Permission" at bounding box center [893, 272] width 755 height 52
click at [1083, 265] on mat-icon "add" at bounding box center [1074, 270] width 23 height 23
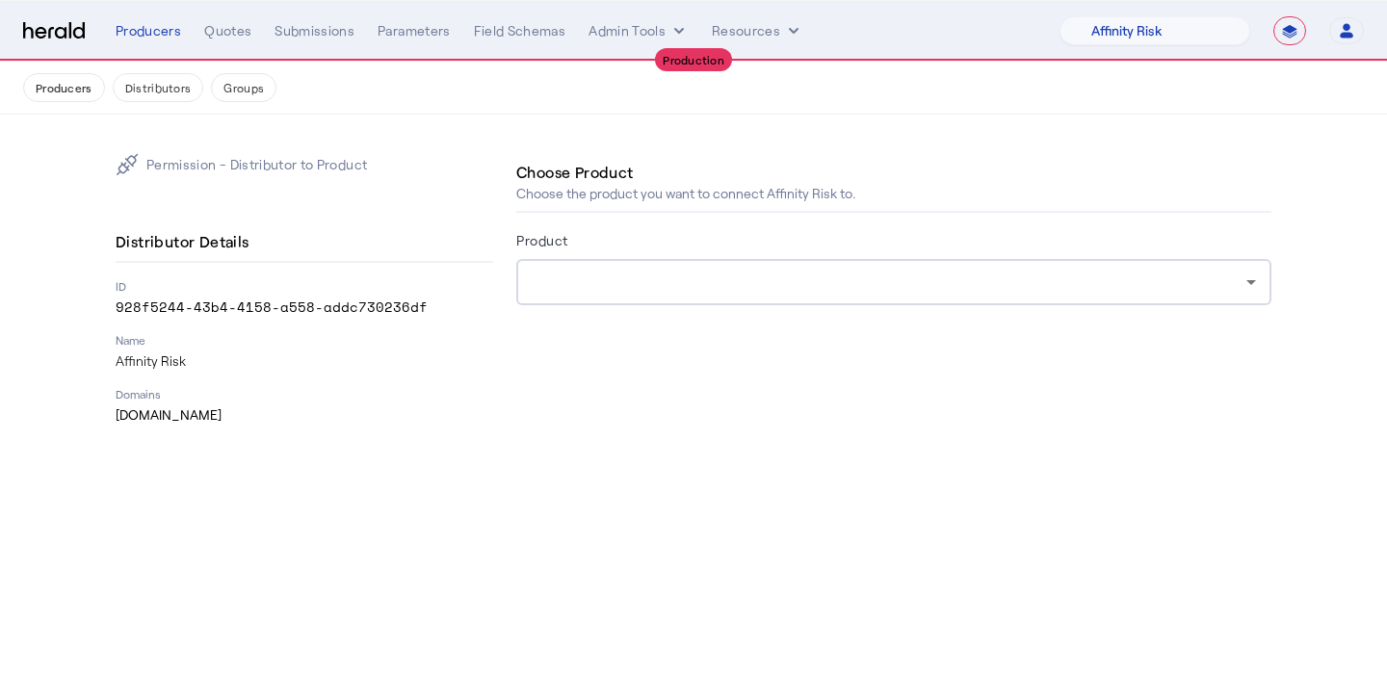
click at [958, 306] on form "Product" at bounding box center [893, 293] width 755 height 131
click at [958, 301] on div at bounding box center [894, 282] width 725 height 46
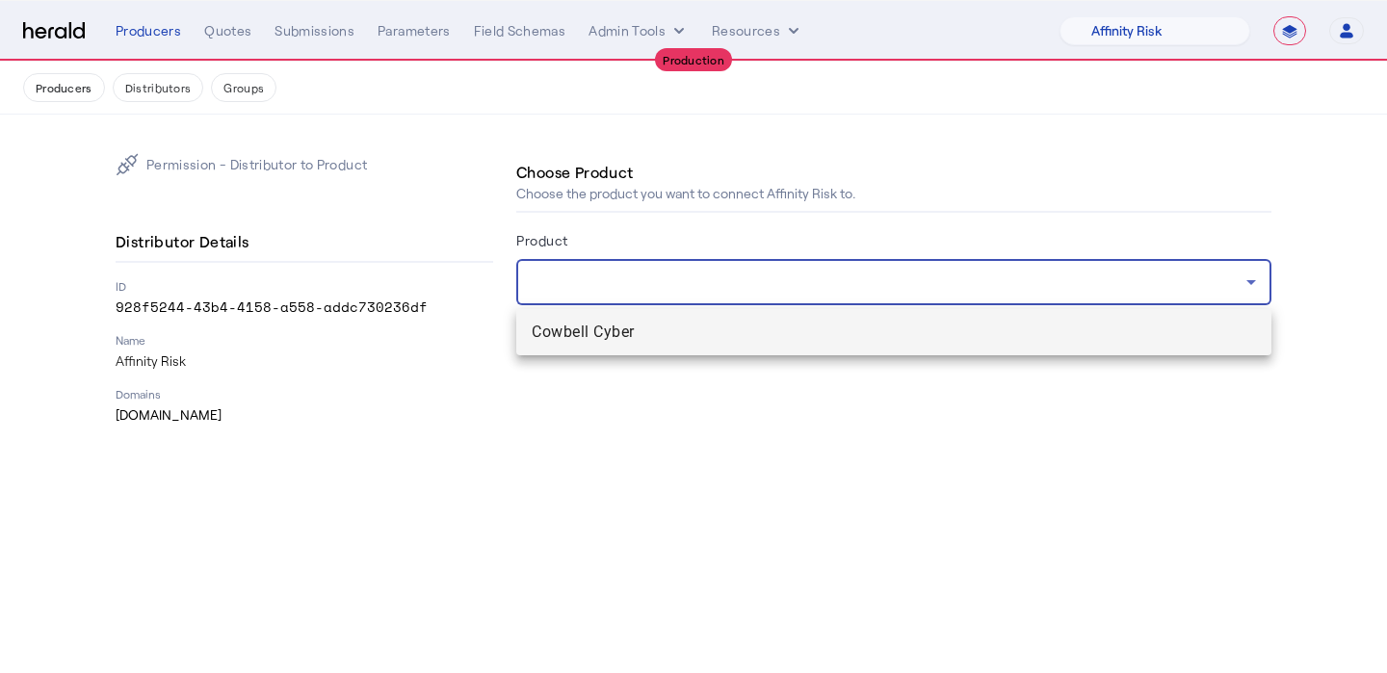
click at [936, 320] on mat-option "Cowbell Cyber" at bounding box center [893, 332] width 755 height 46
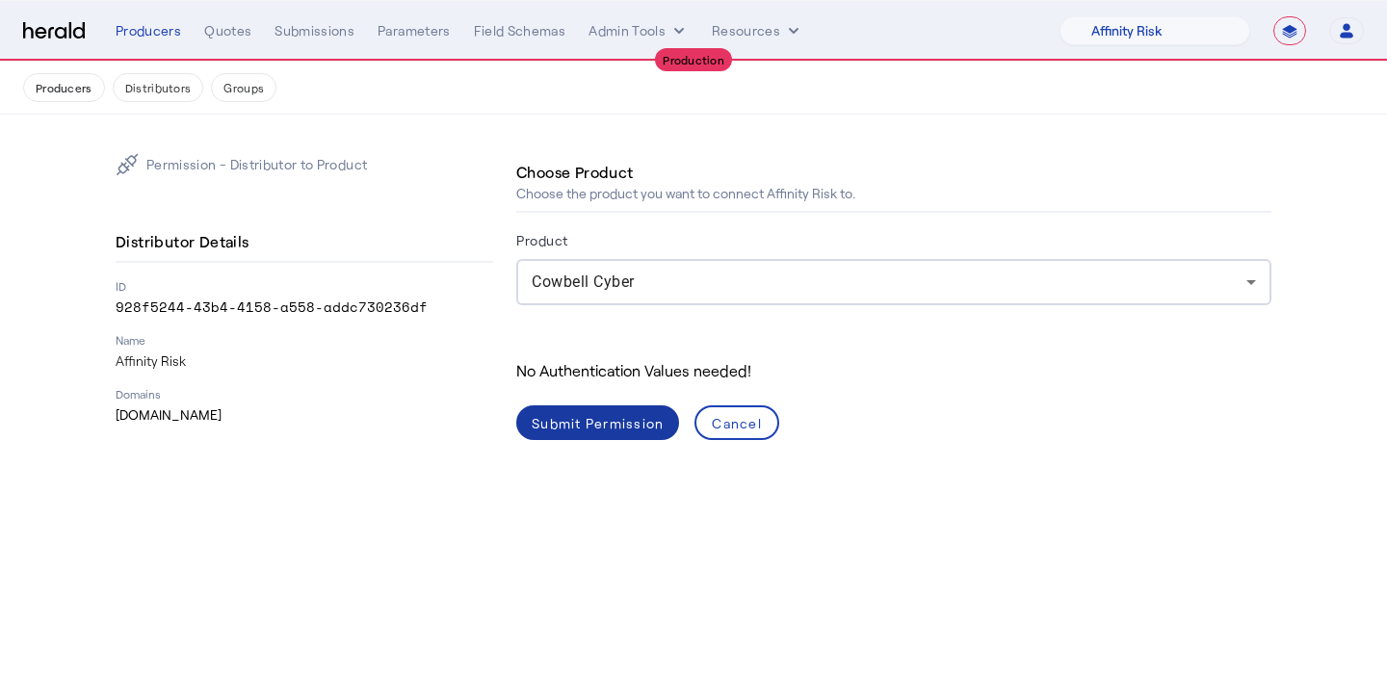
click at [639, 415] on div "Submit Permission" at bounding box center [598, 423] width 132 height 20
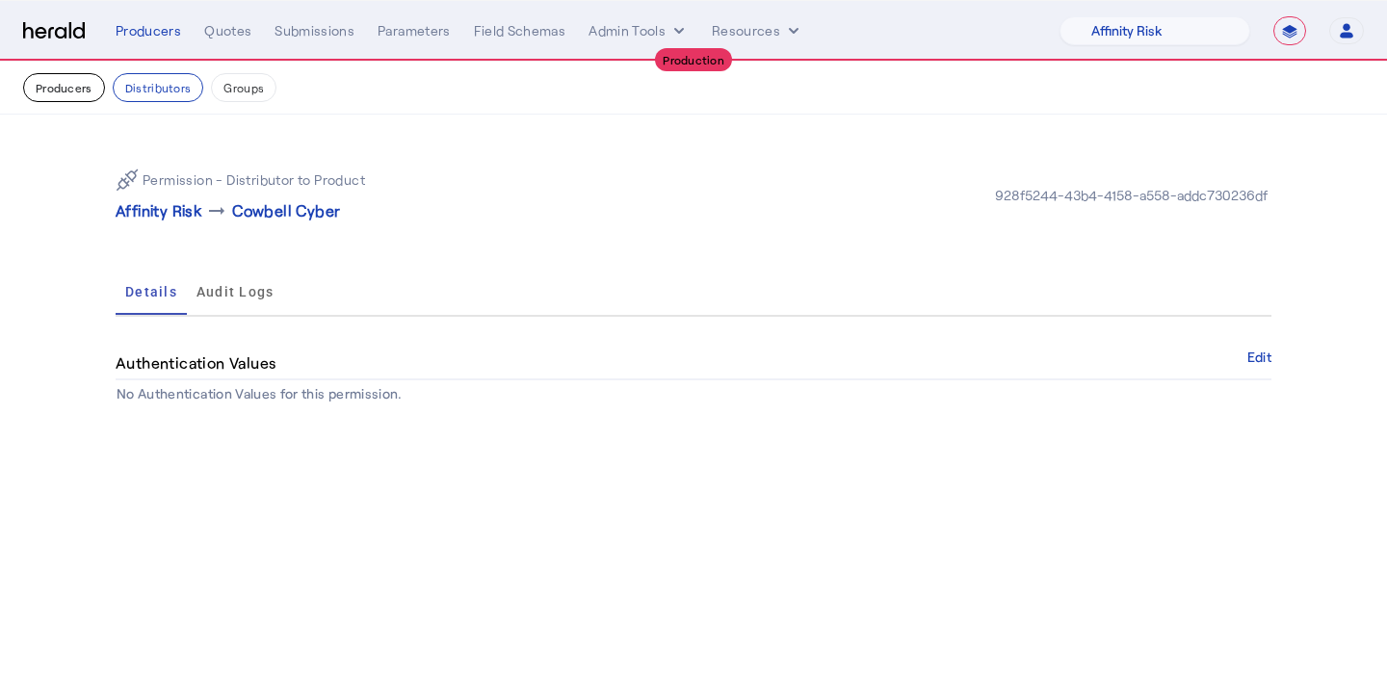
click at [81, 85] on button "Producers" at bounding box center [64, 87] width 82 height 29
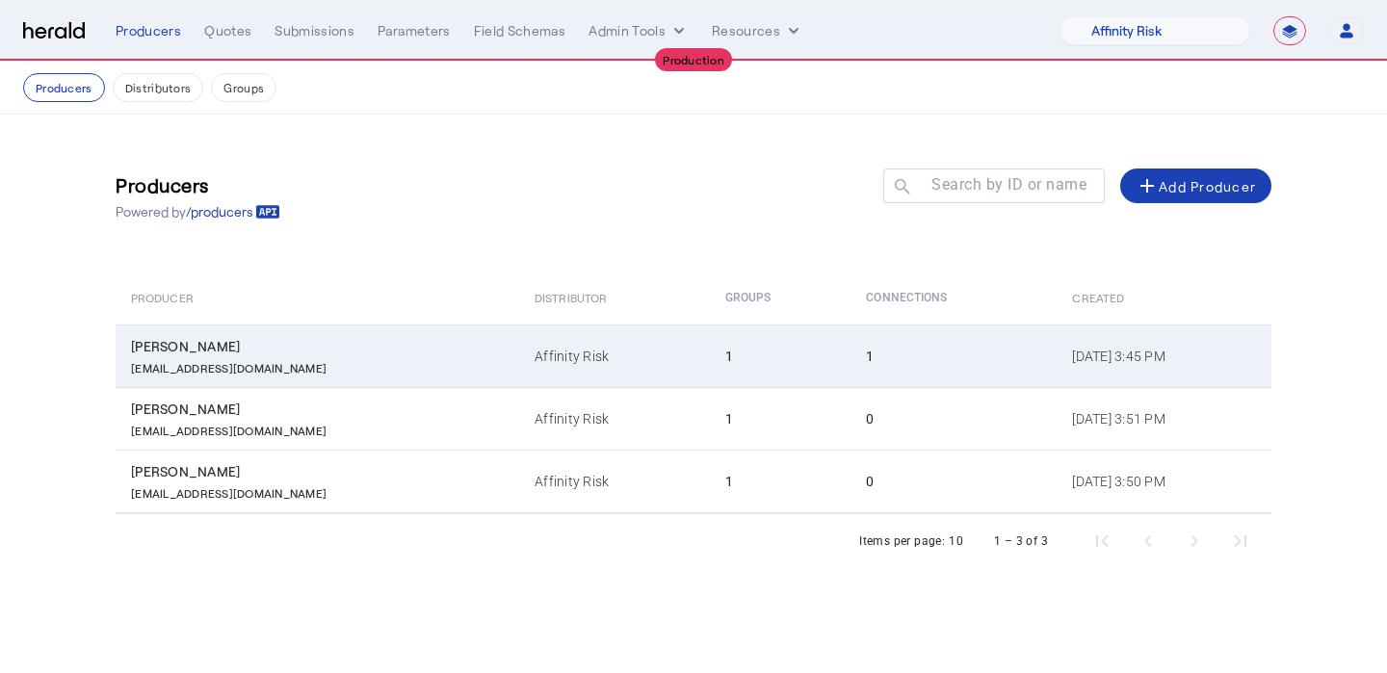
click at [356, 347] on div "[PERSON_NAME]" at bounding box center [321, 346] width 381 height 19
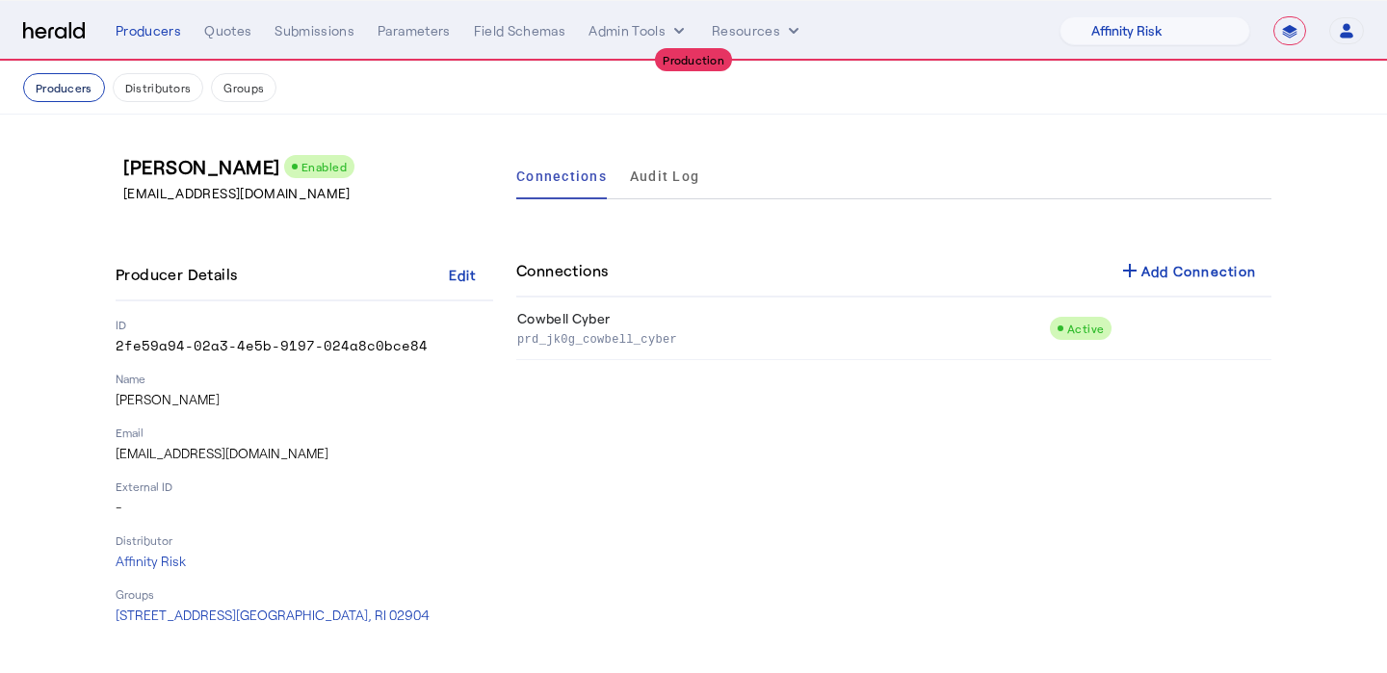
click at [44, 94] on button "Producers" at bounding box center [64, 87] width 82 height 29
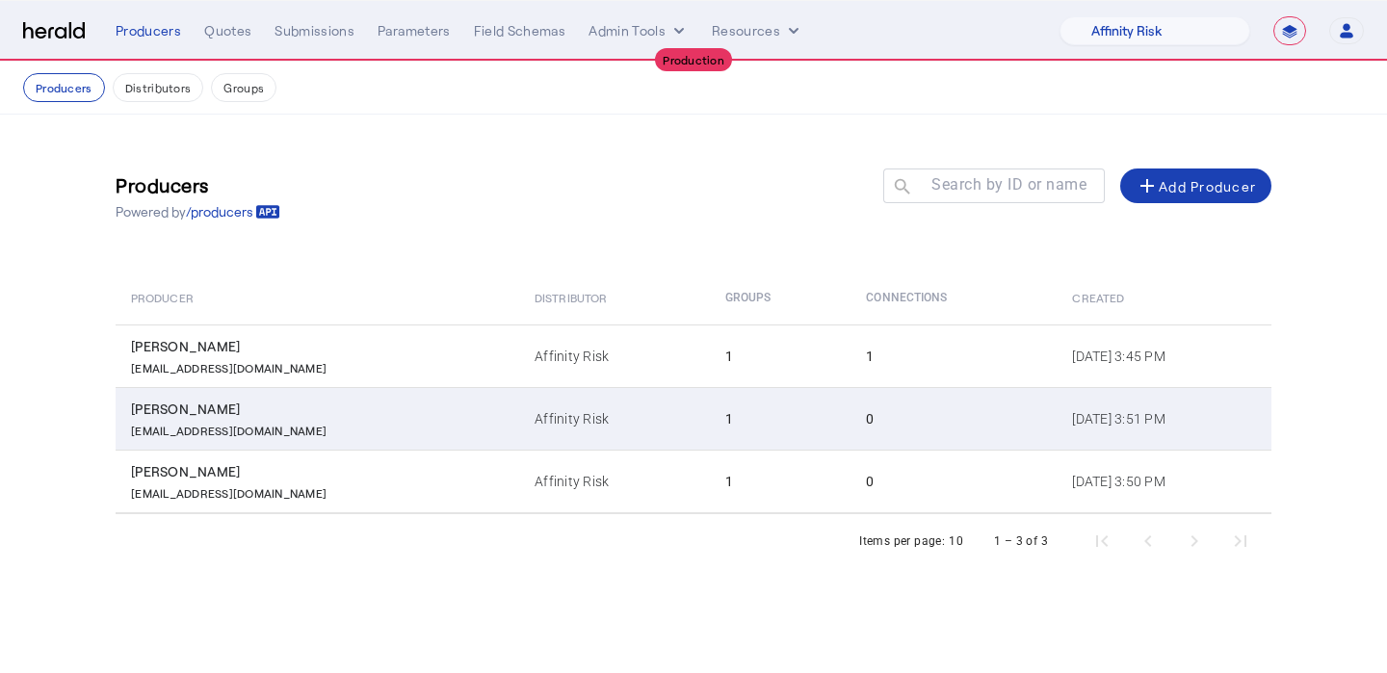
click at [253, 395] on td "[PERSON_NAME] [EMAIL_ADDRESS][DOMAIN_NAME]" at bounding box center [318, 418] width 404 height 63
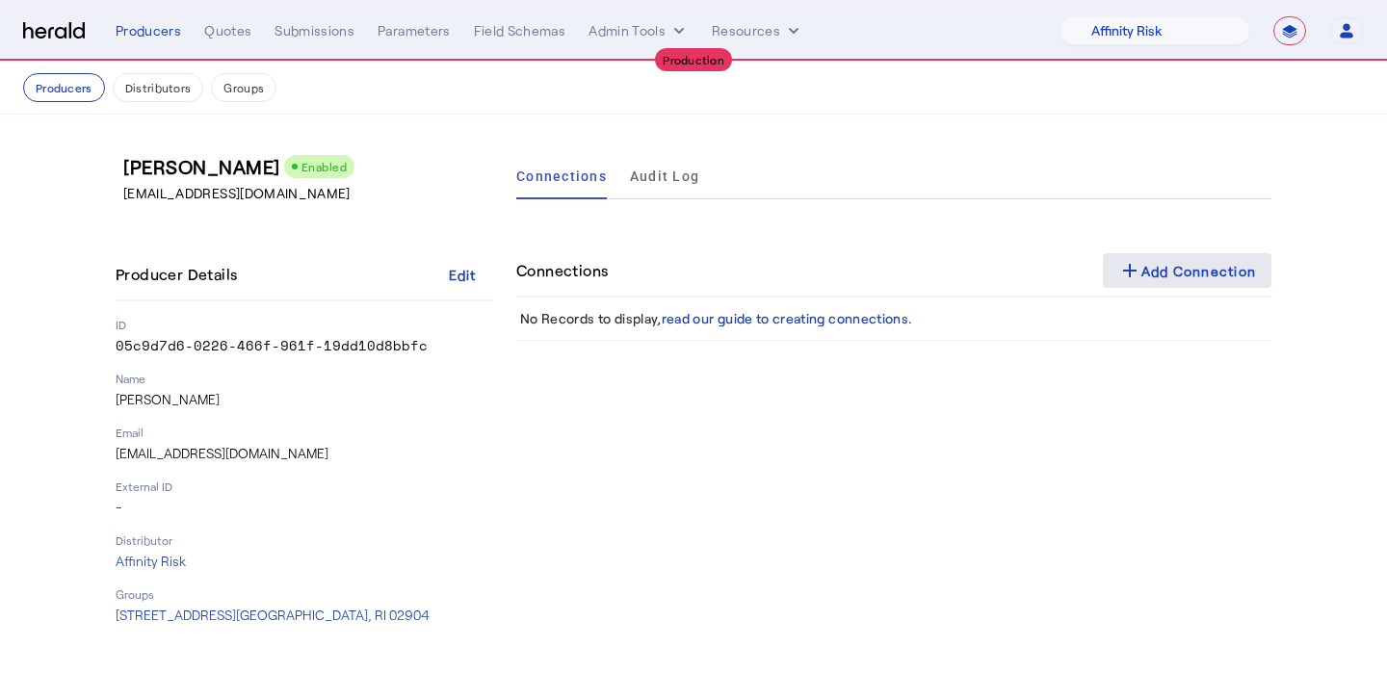
click at [1114, 264] on span at bounding box center [1188, 271] width 170 height 46
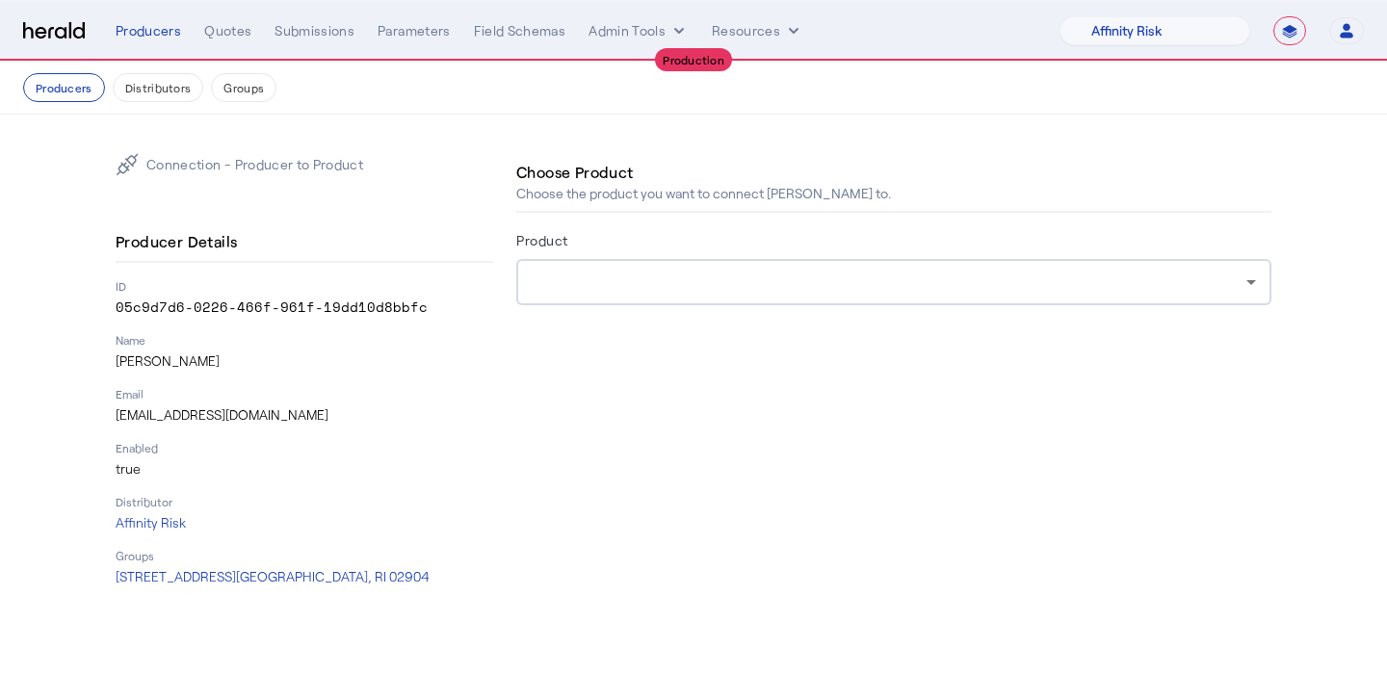
click at [1046, 274] on div at bounding box center [889, 282] width 715 height 23
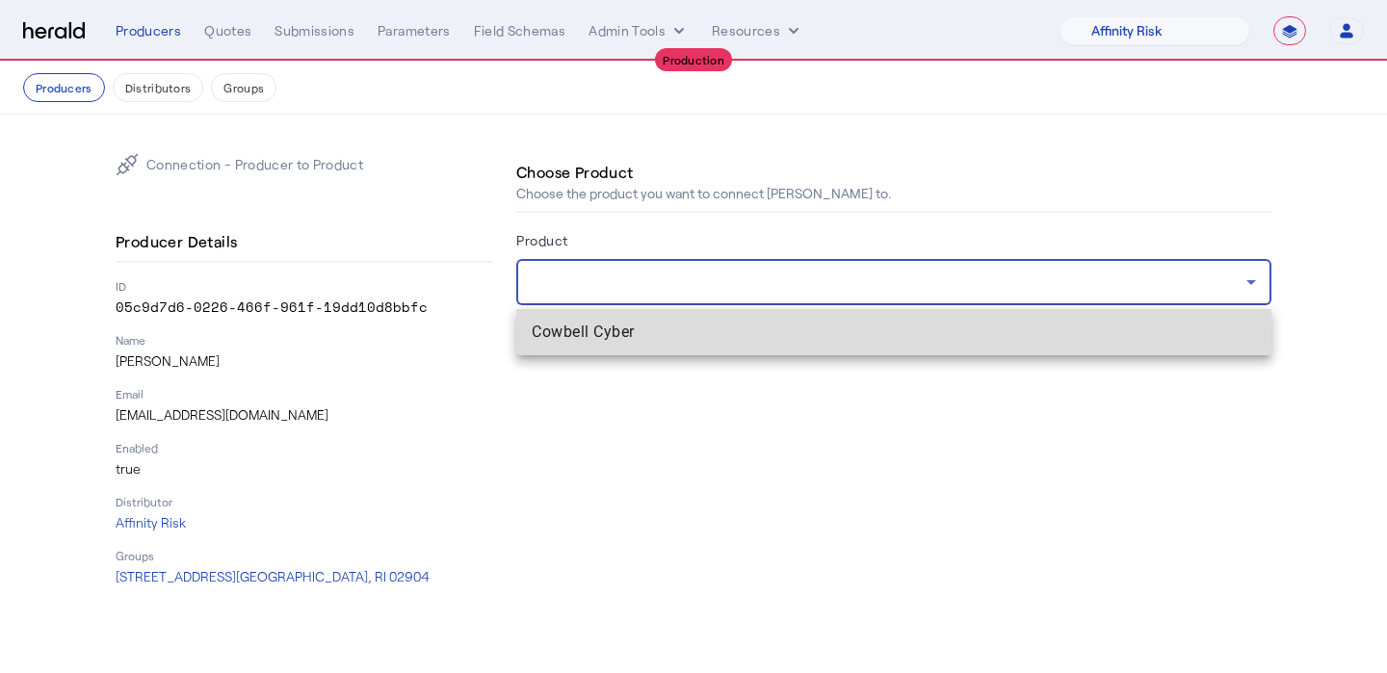
click at [974, 329] on span "Cowbell Cyber" at bounding box center [894, 332] width 725 height 23
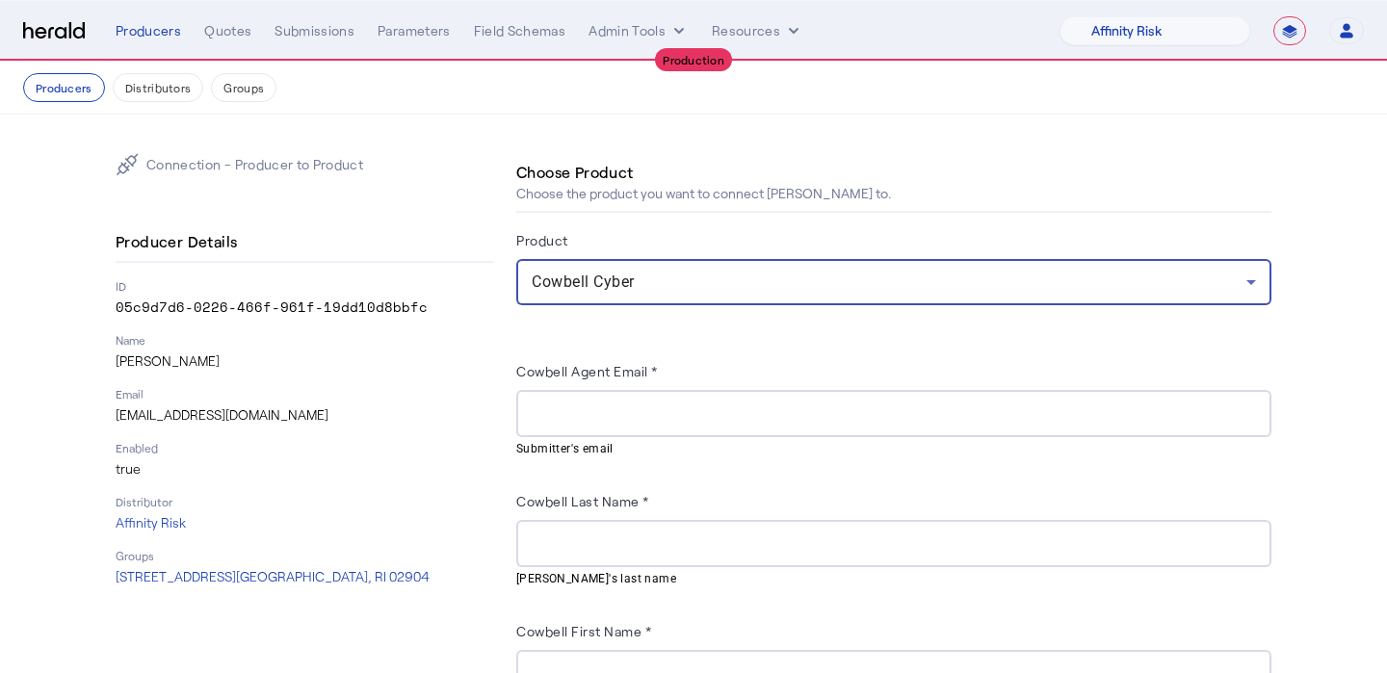
click at [244, 413] on p "[EMAIL_ADDRESS][DOMAIN_NAME]" at bounding box center [305, 415] width 378 height 19
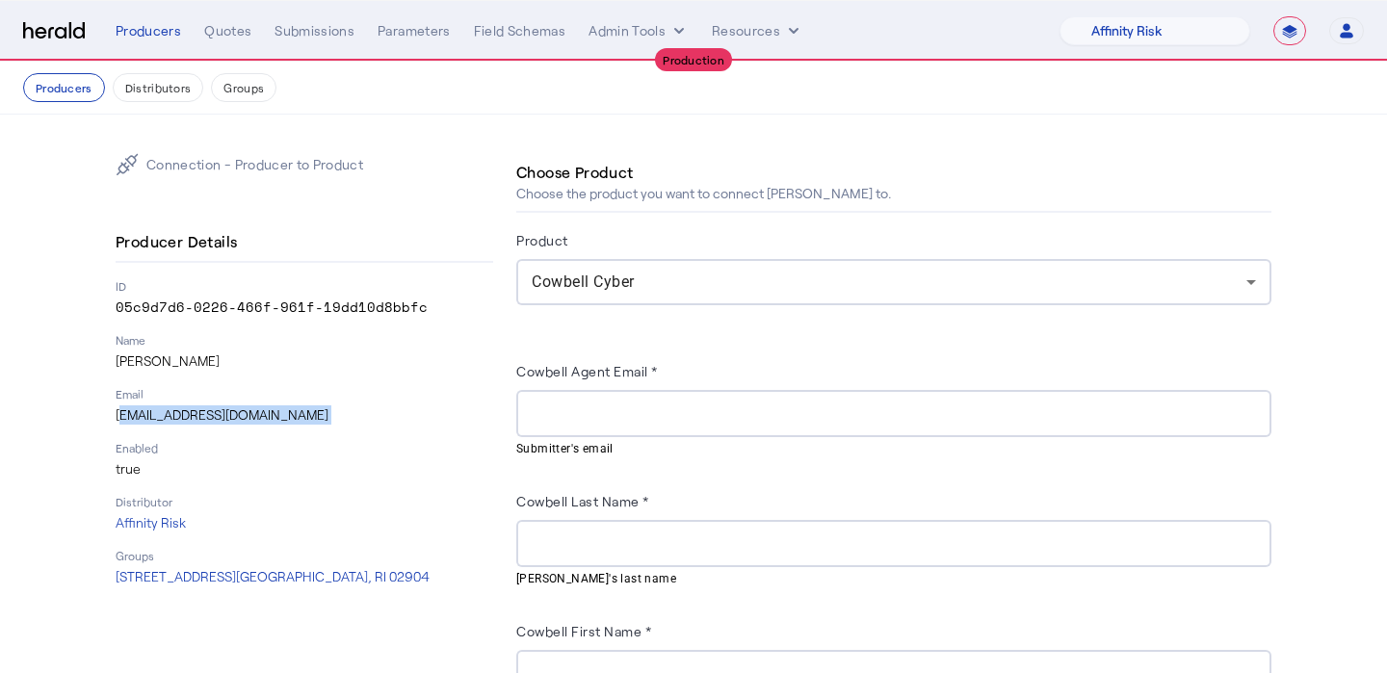
click at [244, 413] on p "[EMAIL_ADDRESS][DOMAIN_NAME]" at bounding box center [305, 415] width 378 height 19
copy p "[EMAIL_ADDRESS][DOMAIN_NAME]"
click at [612, 429] on div at bounding box center [894, 413] width 725 height 47
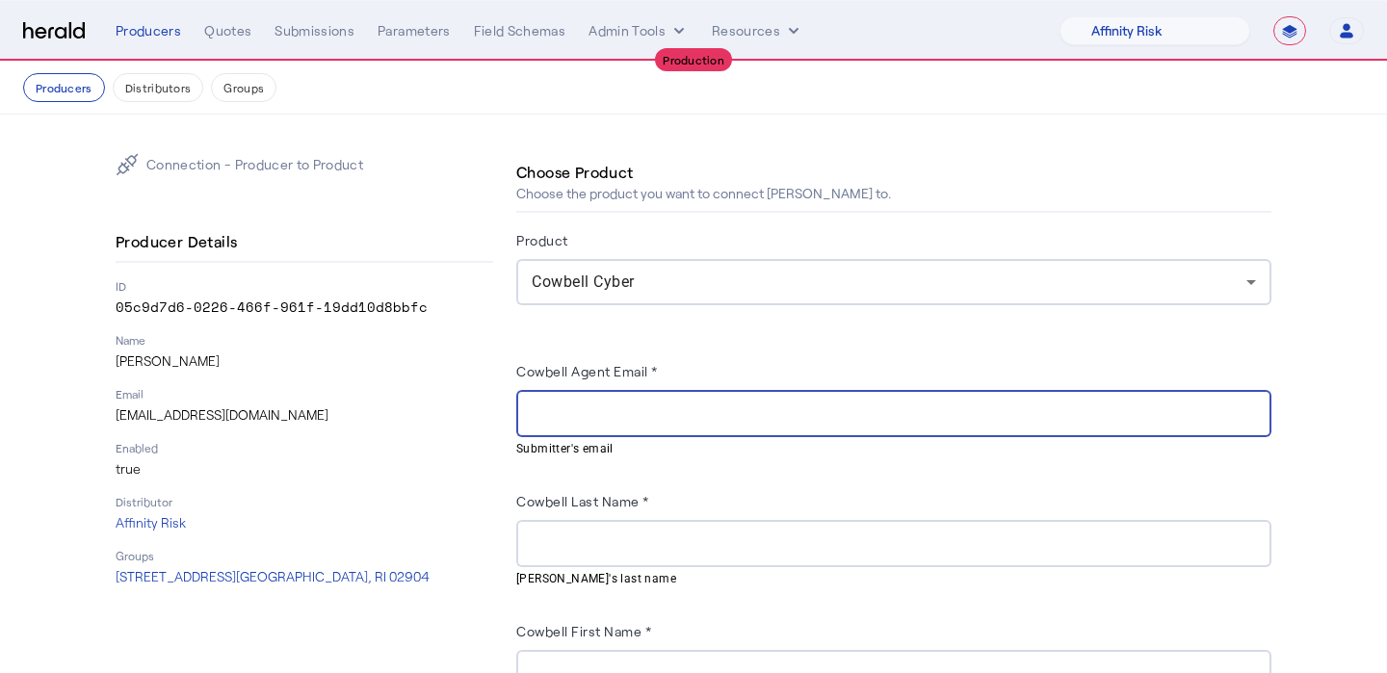
paste input "**********"
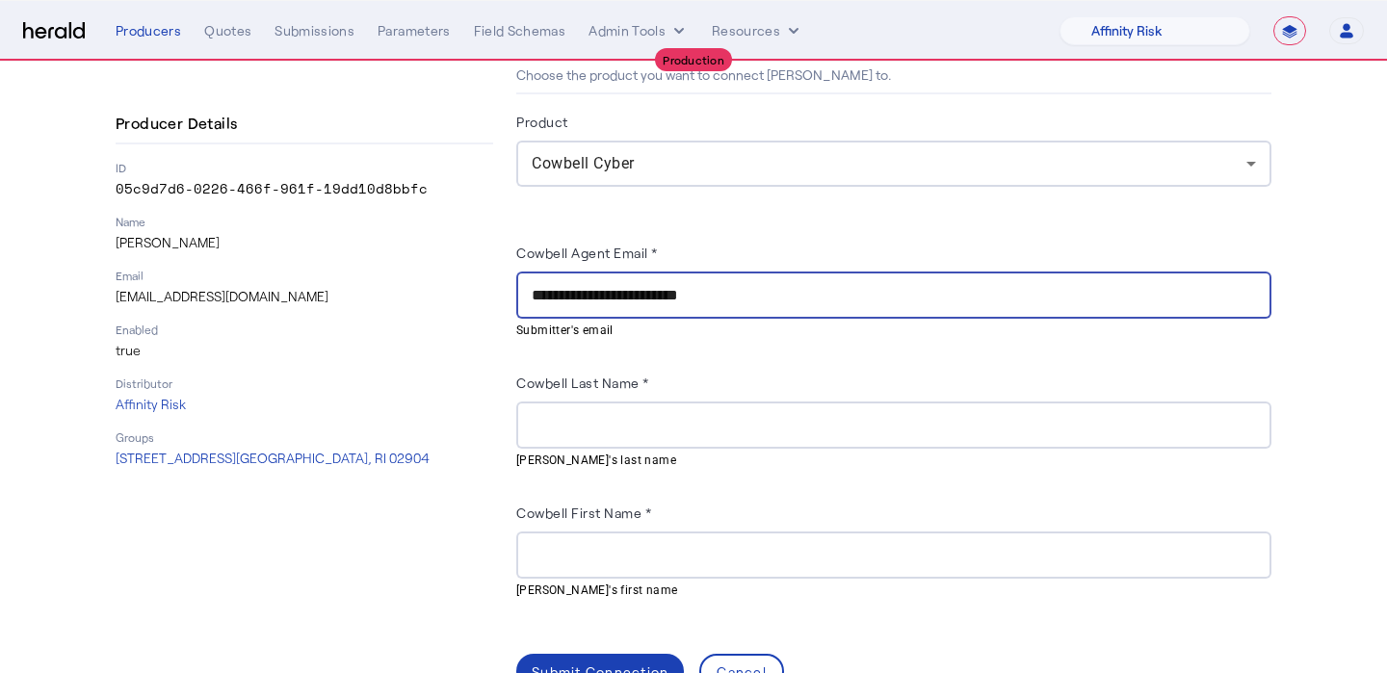
scroll to position [125, 0]
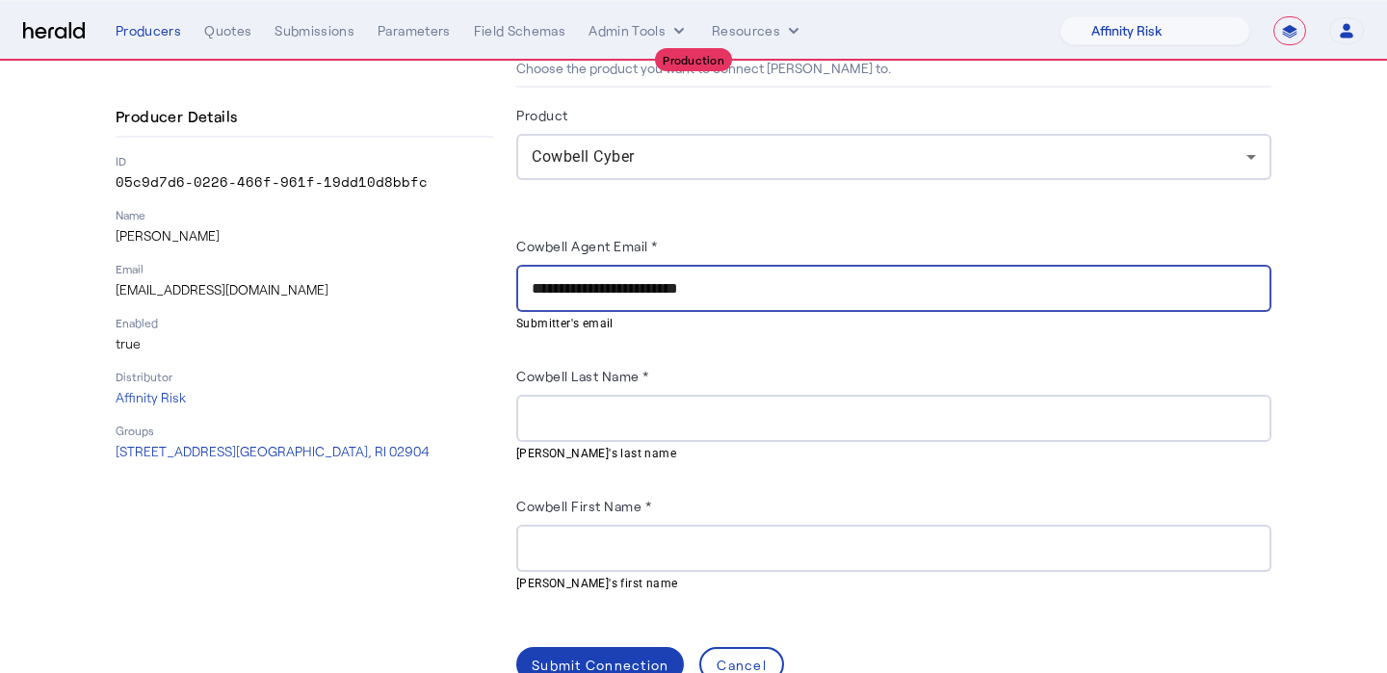
type input "**********"
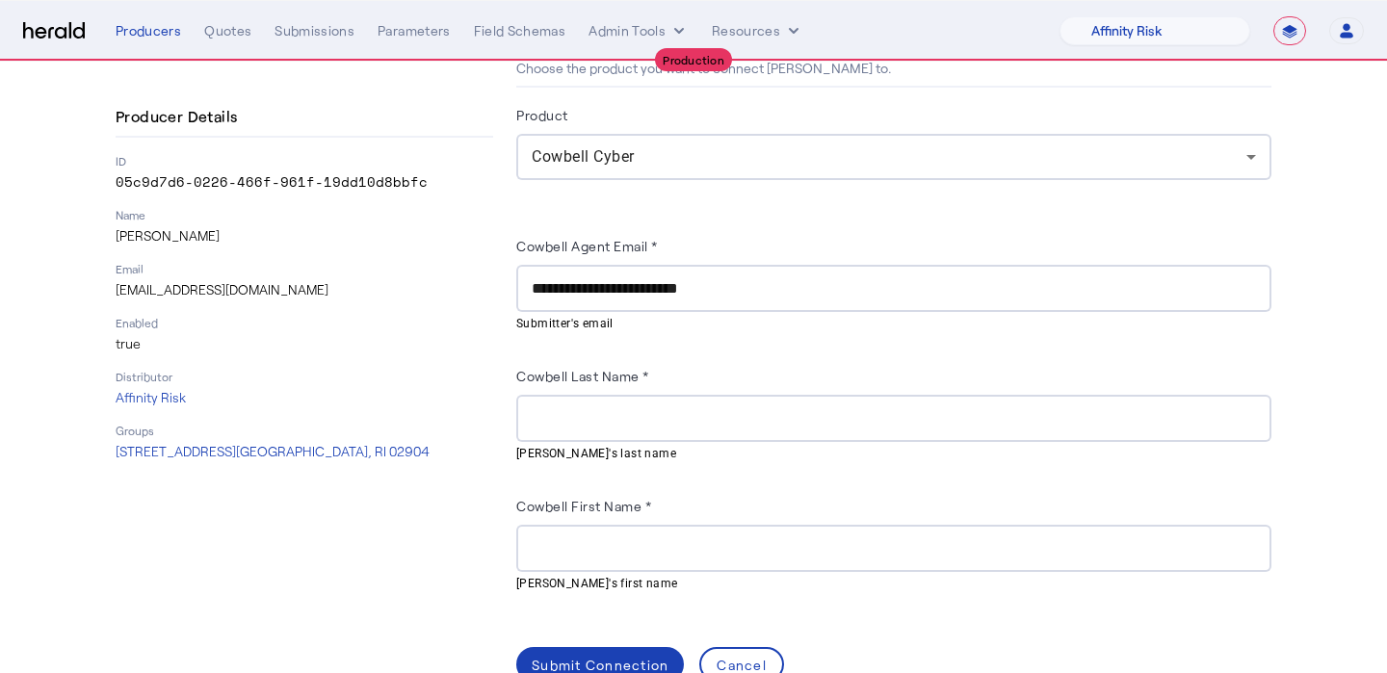
click at [141, 240] on p "[PERSON_NAME]" at bounding box center [305, 235] width 378 height 19
copy p "[PERSON_NAME]"
click at [583, 529] on div at bounding box center [894, 548] width 725 height 47
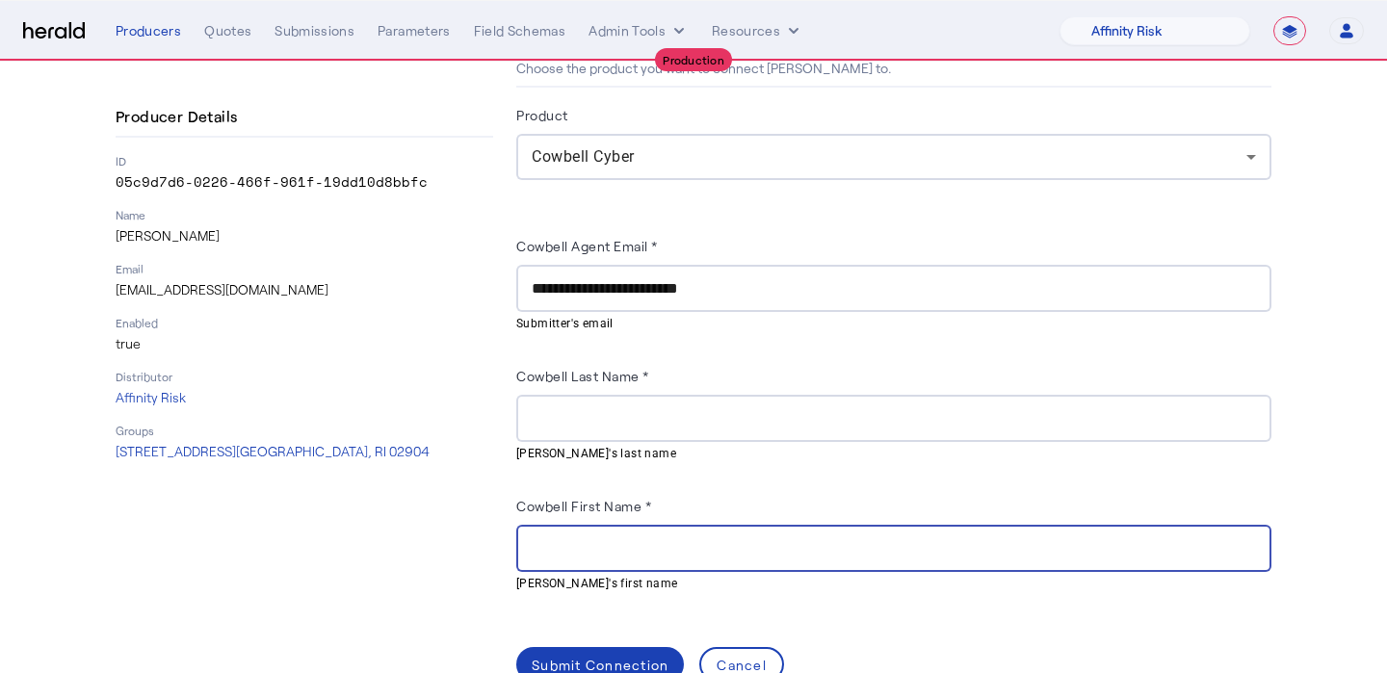
paste input "*******"
type input "*******"
click at [191, 238] on p "[PERSON_NAME]" at bounding box center [305, 235] width 378 height 19
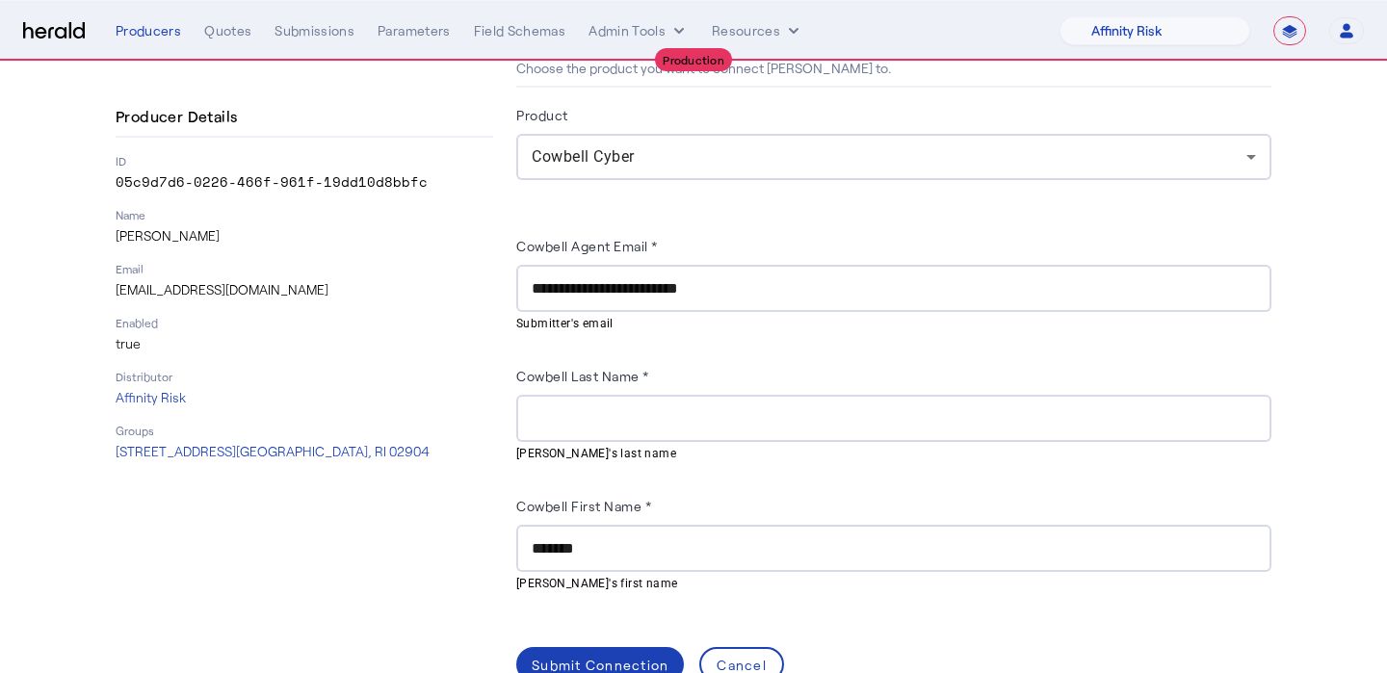
copy p "[PERSON_NAME]"
click at [611, 401] on div at bounding box center [894, 418] width 725 height 47
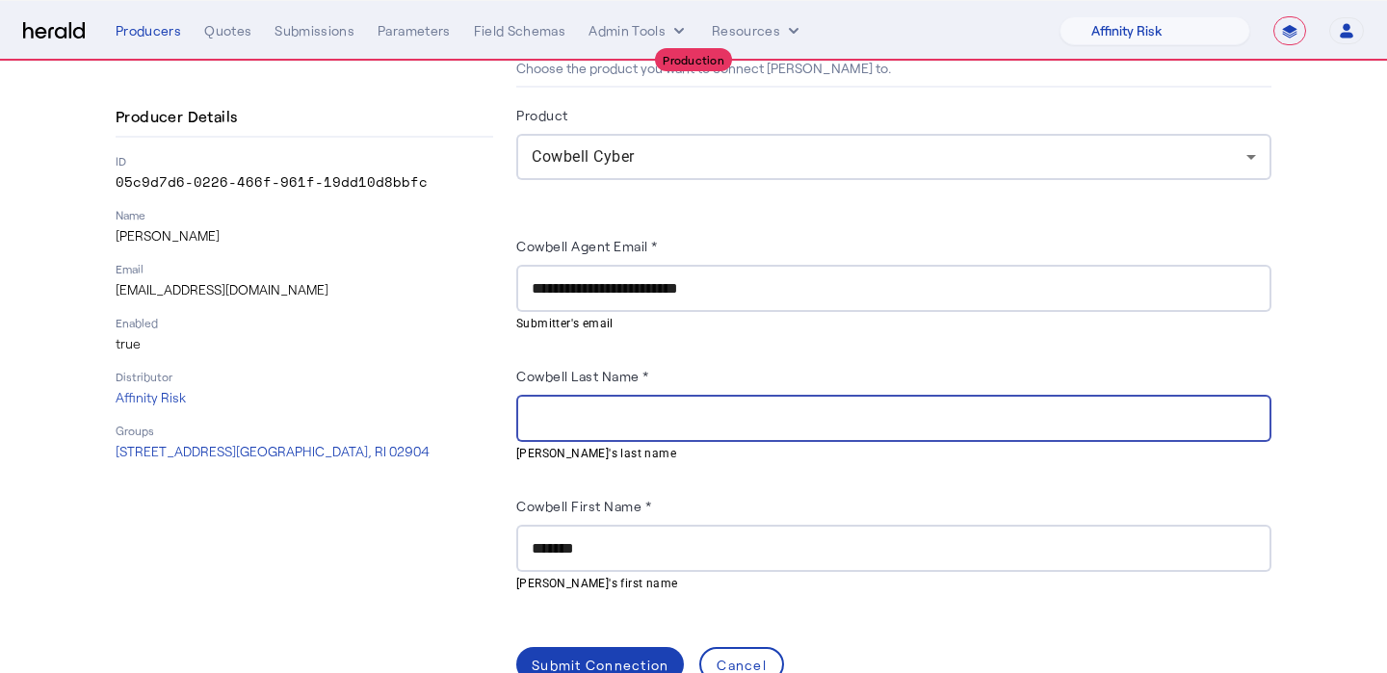
paste input "*******"
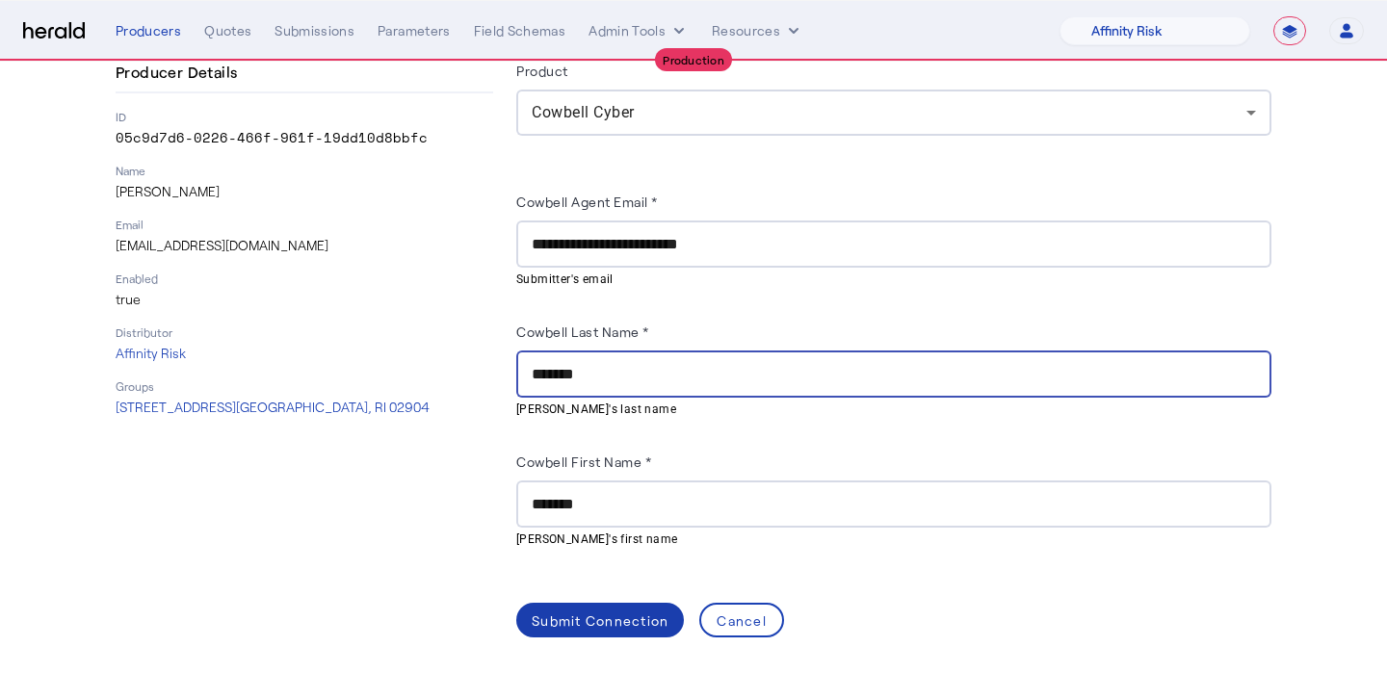
type input "*******"
click at [591, 613] on div "Submit Connection" at bounding box center [600, 621] width 137 height 20
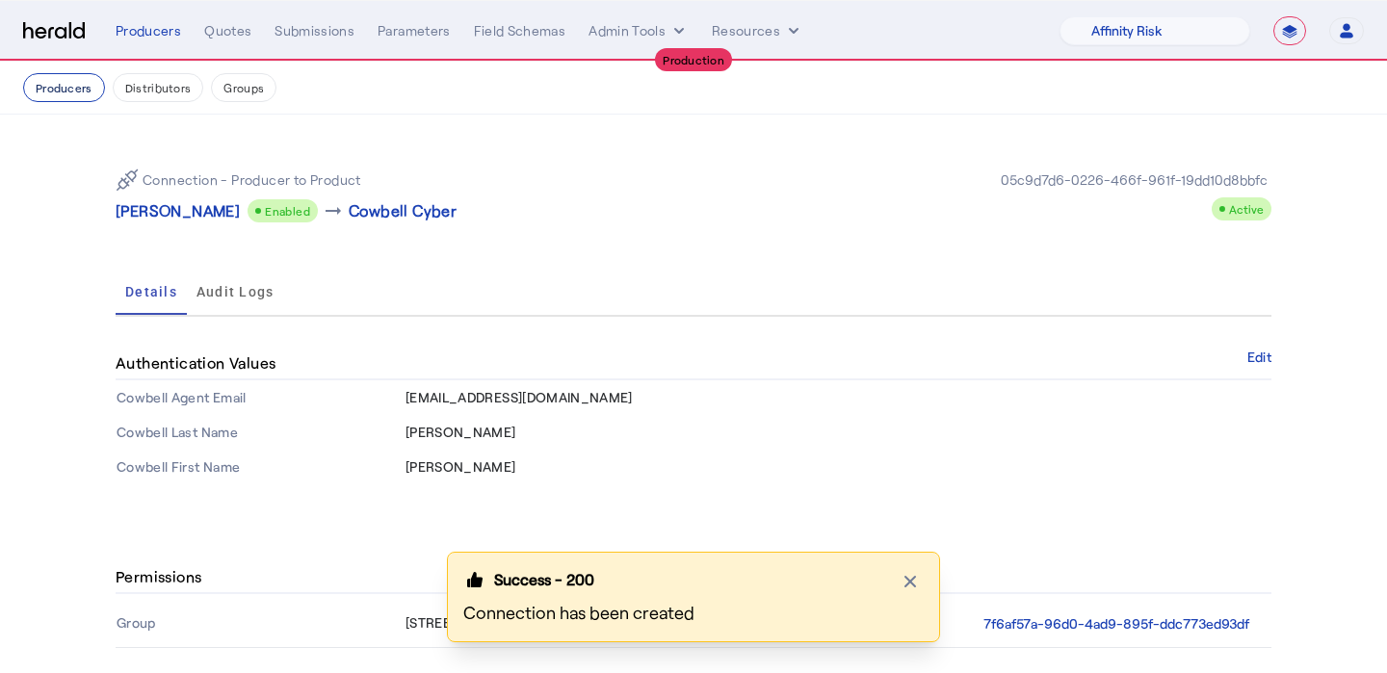
click at [77, 95] on button "Producers" at bounding box center [64, 87] width 82 height 29
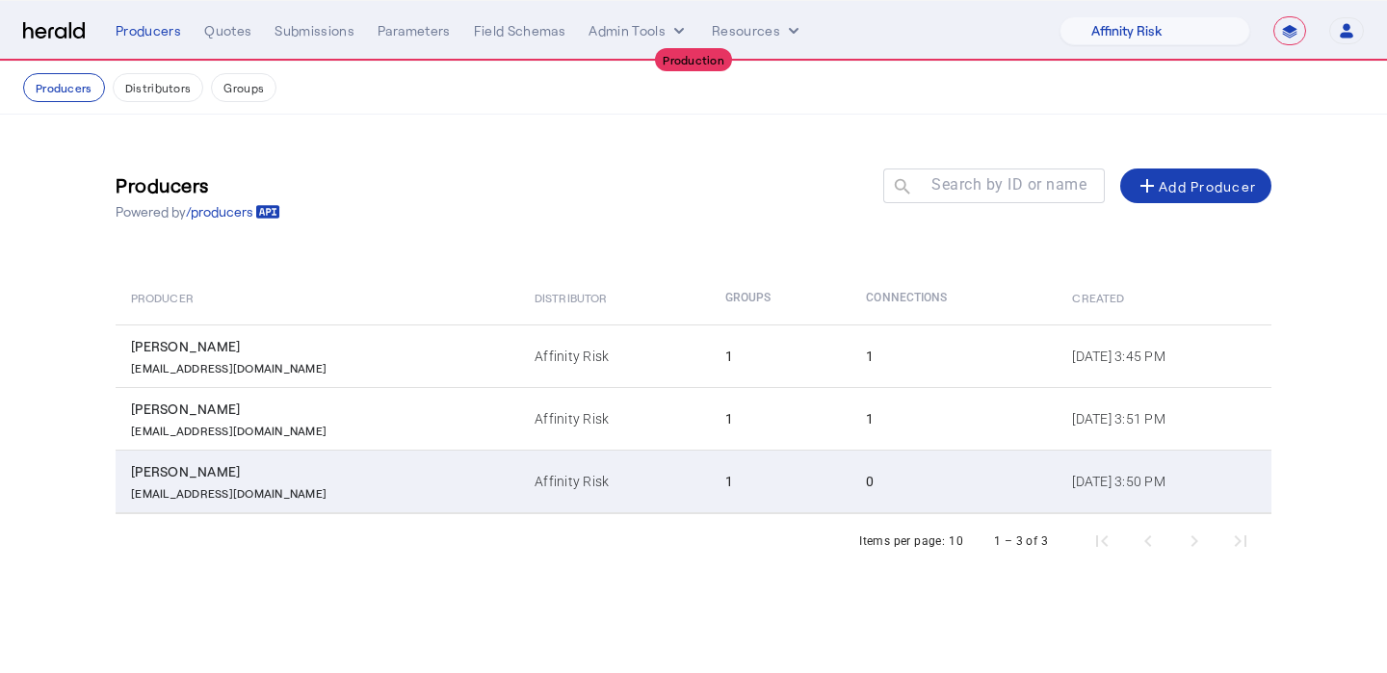
click at [519, 476] on td "Affinity Risk" at bounding box center [614, 482] width 190 height 64
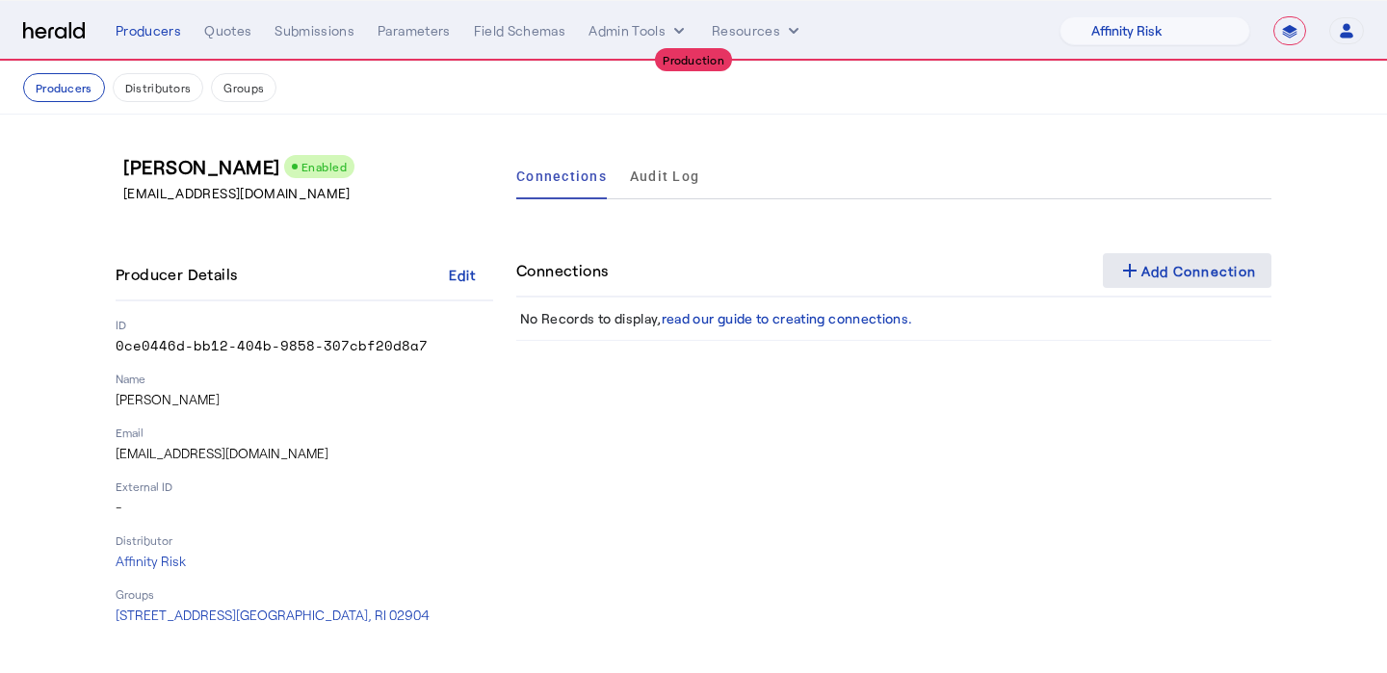
click at [1133, 274] on mat-icon "add" at bounding box center [1130, 270] width 23 height 23
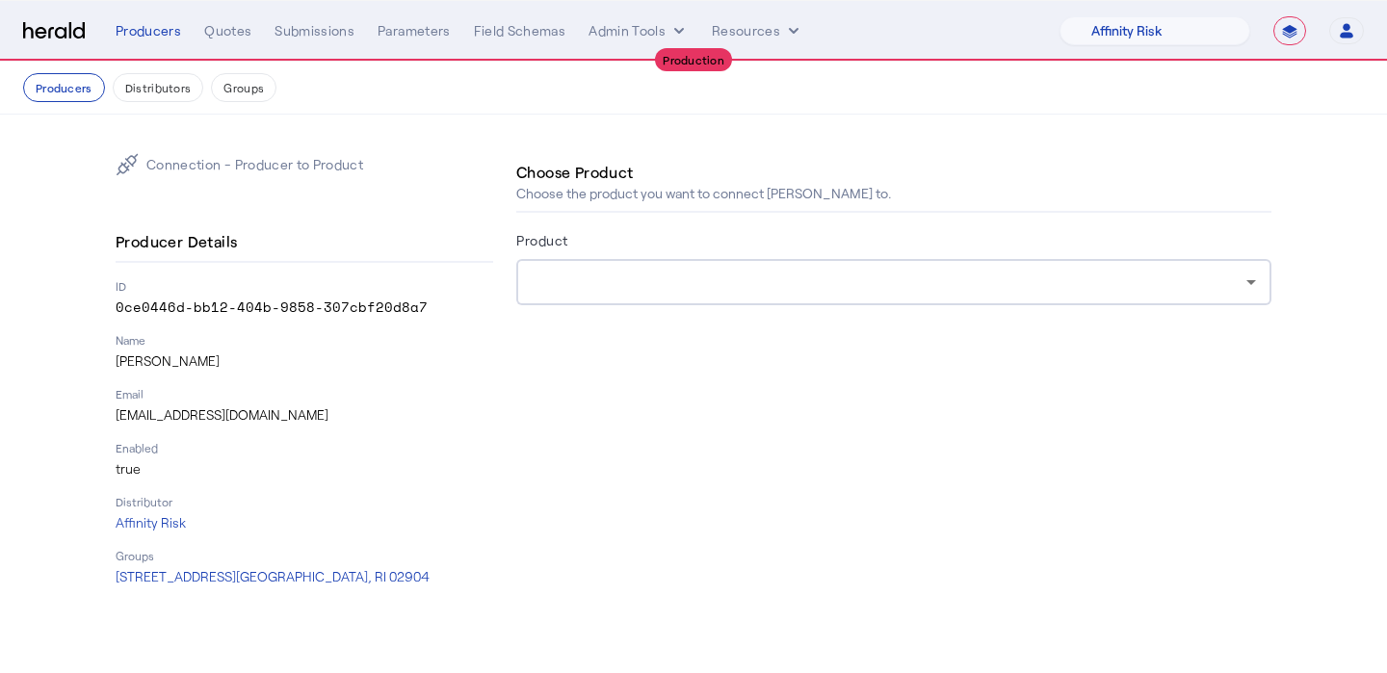
click at [979, 264] on div at bounding box center [894, 282] width 725 height 46
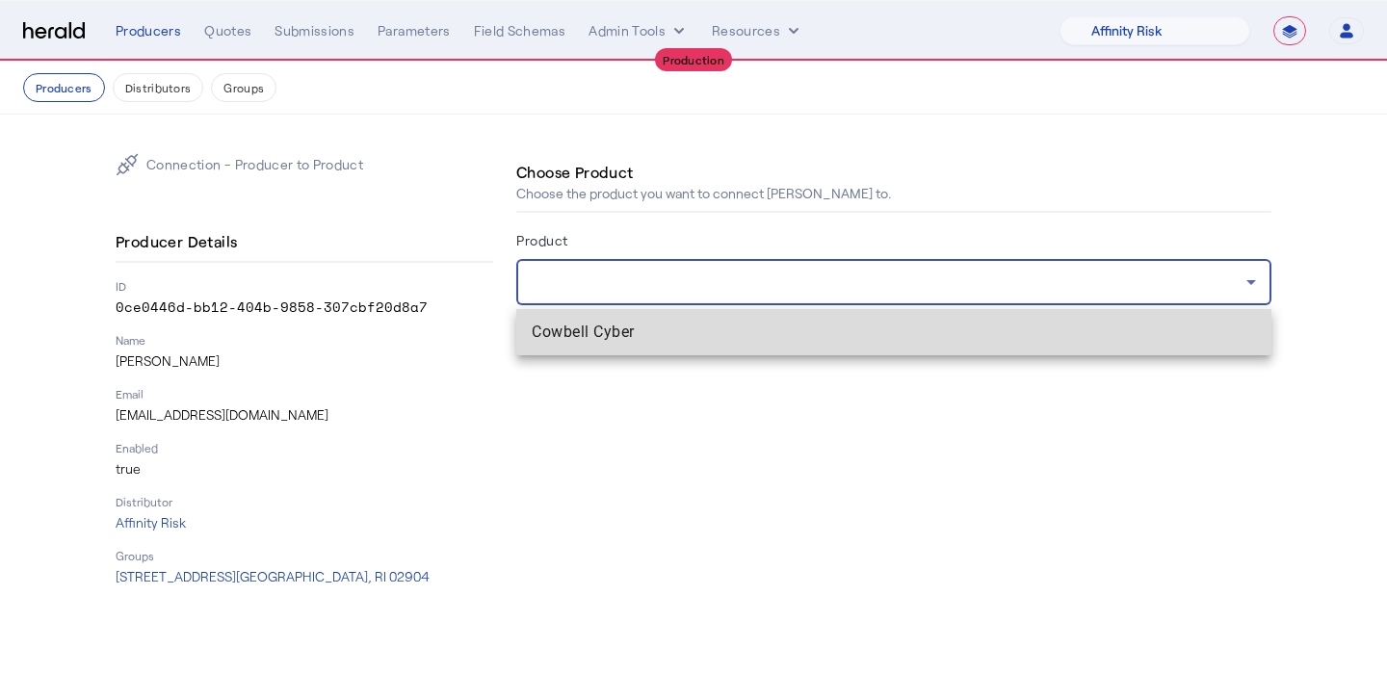
click at [934, 320] on mat-option "Cowbell Cyber" at bounding box center [893, 332] width 755 height 46
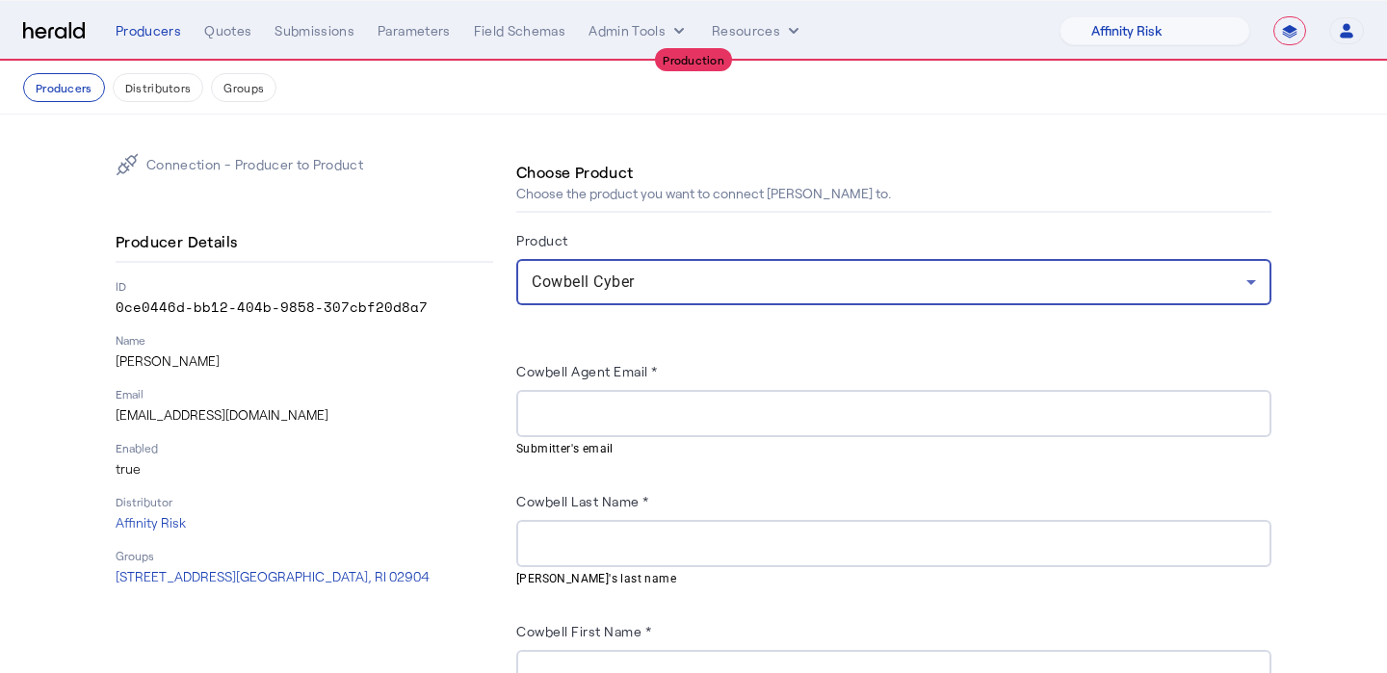
click at [229, 427] on div "Producer Details ID 0ce0446d-bb12-404b-9858-307cbf20d8a7 Name [PERSON_NAME] Ema…" at bounding box center [305, 405] width 378 height 364
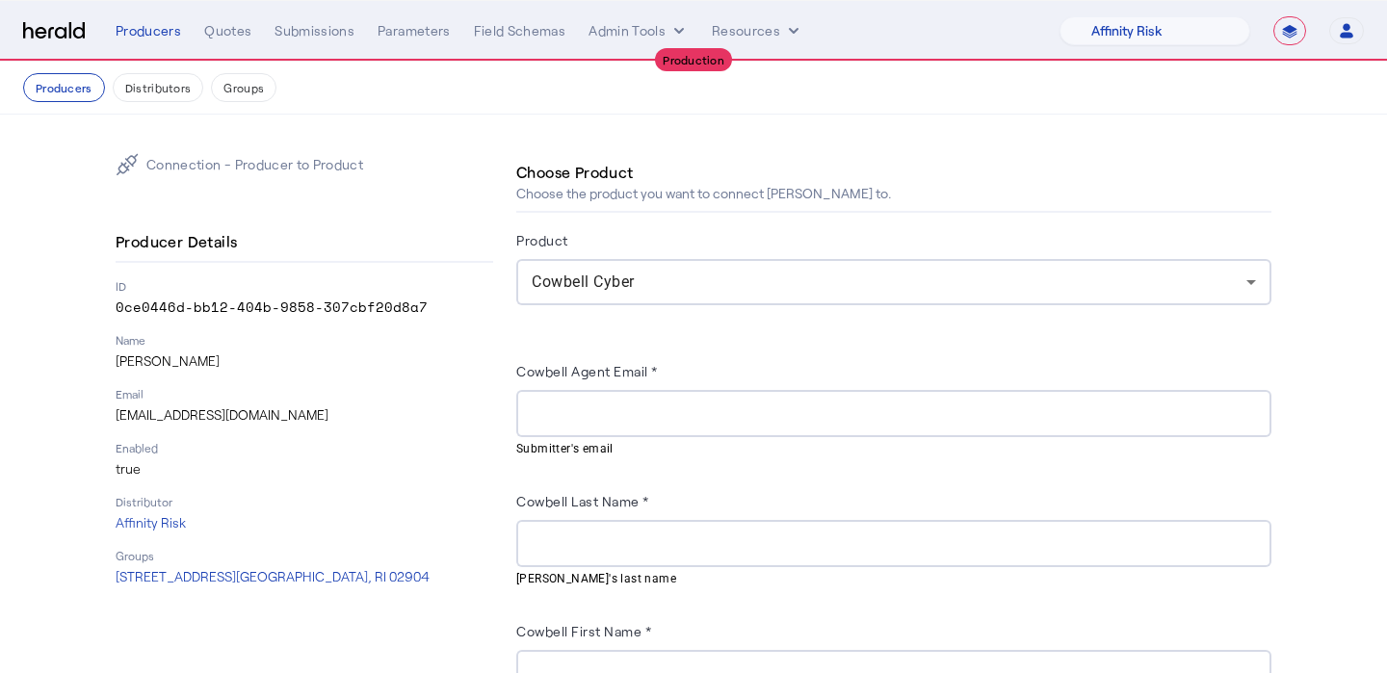
click at [234, 419] on p "[EMAIL_ADDRESS][DOMAIN_NAME]" at bounding box center [305, 415] width 378 height 19
copy p "[EMAIL_ADDRESS][DOMAIN_NAME]"
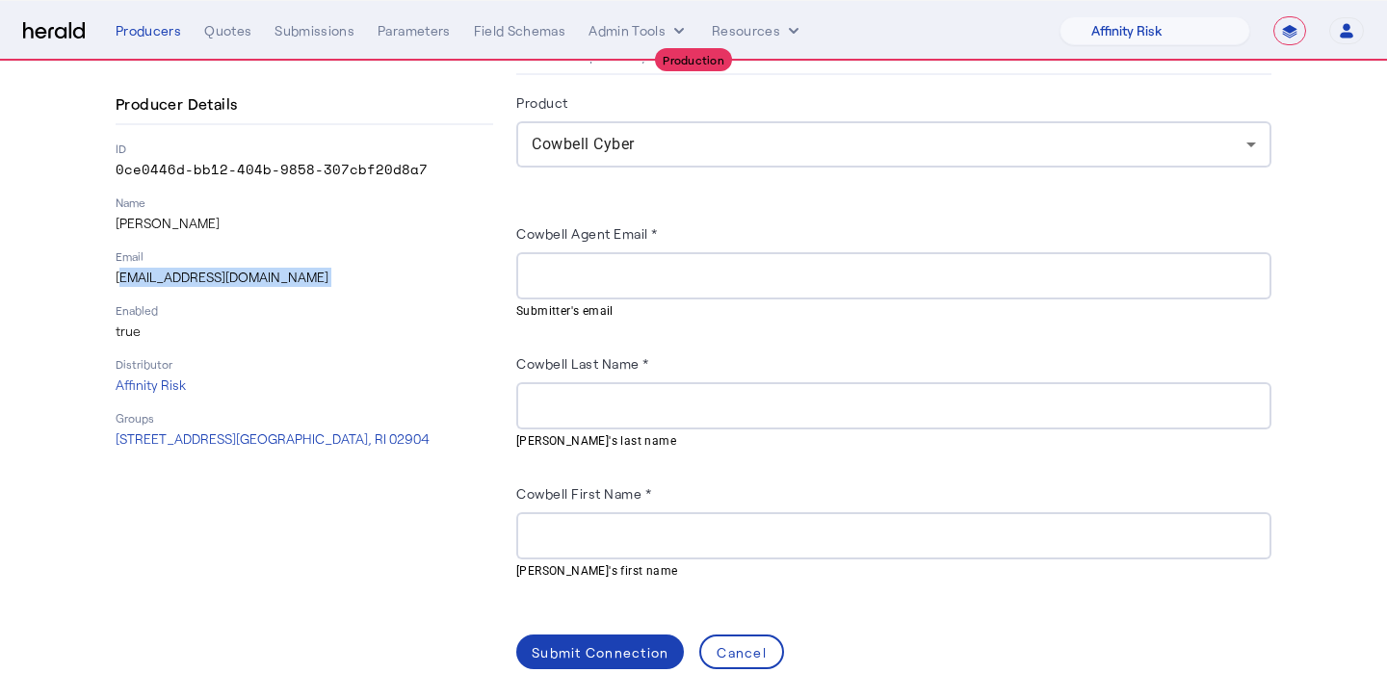
scroll to position [170, 0]
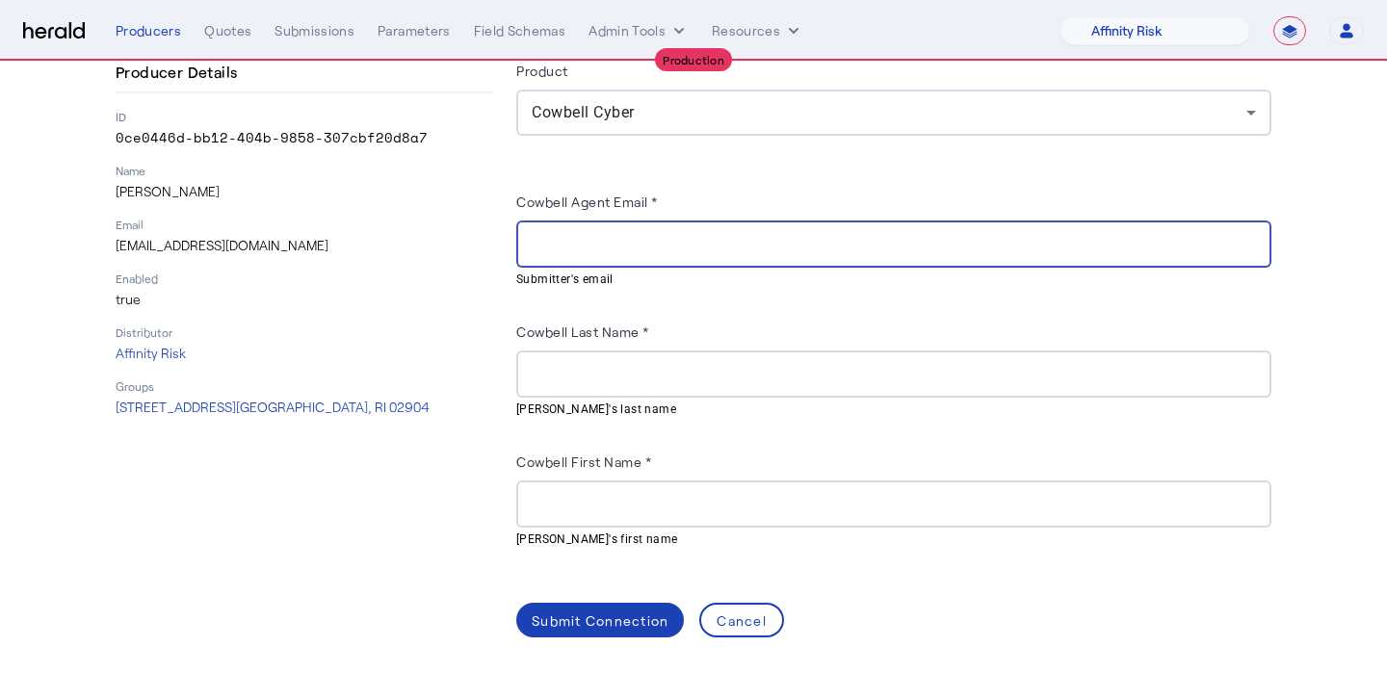
click at [628, 250] on input "Cowbell Agent Email *" at bounding box center [894, 244] width 725 height 23
paste input "**********"
type input "**********"
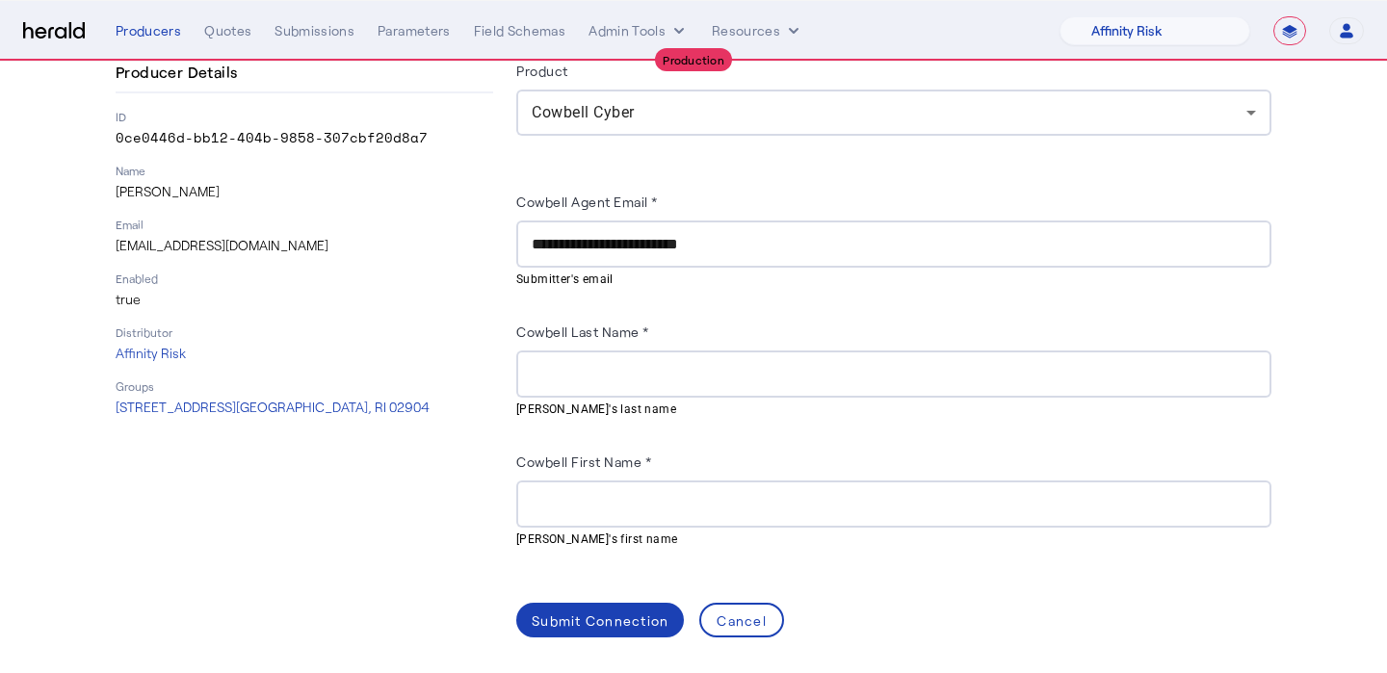
click at [560, 487] on div at bounding box center [894, 504] width 725 height 47
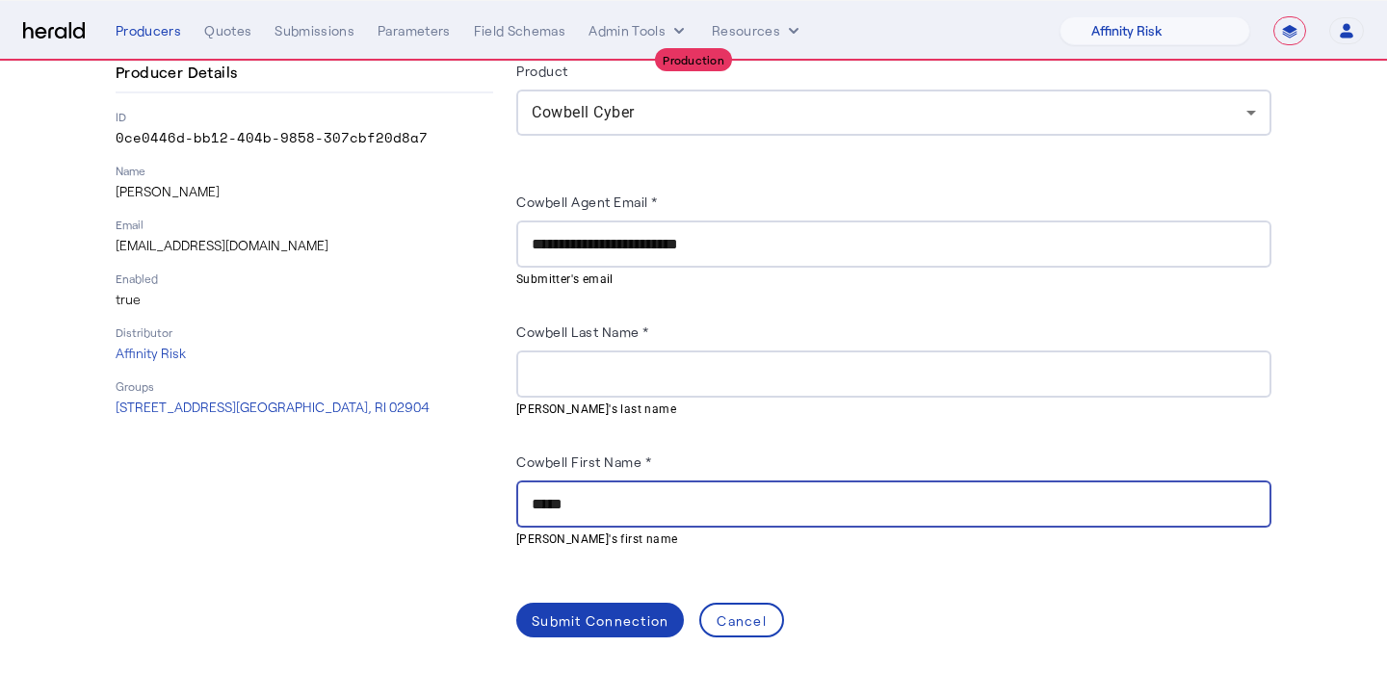
type input "*****"
click at [171, 187] on p "[PERSON_NAME]" at bounding box center [305, 191] width 378 height 19
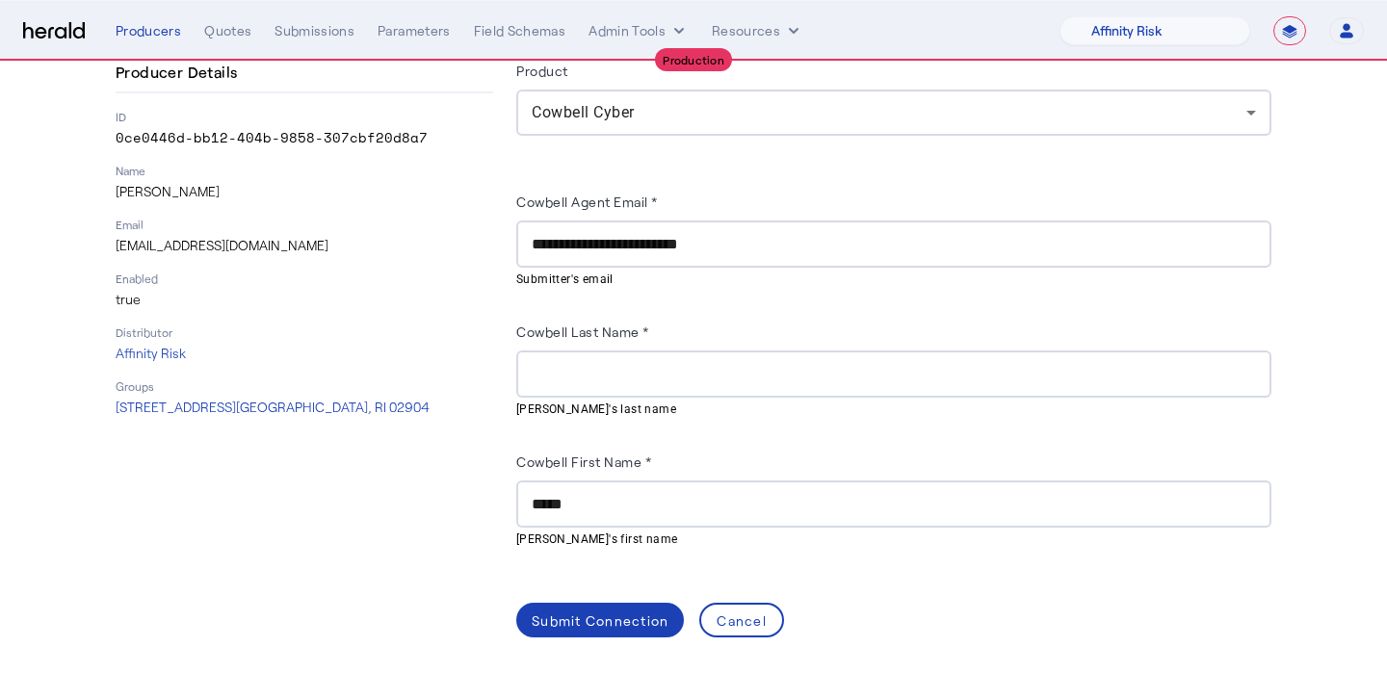
click at [171, 187] on p "[PERSON_NAME]" at bounding box center [305, 191] width 378 height 19
copy p "Holland"
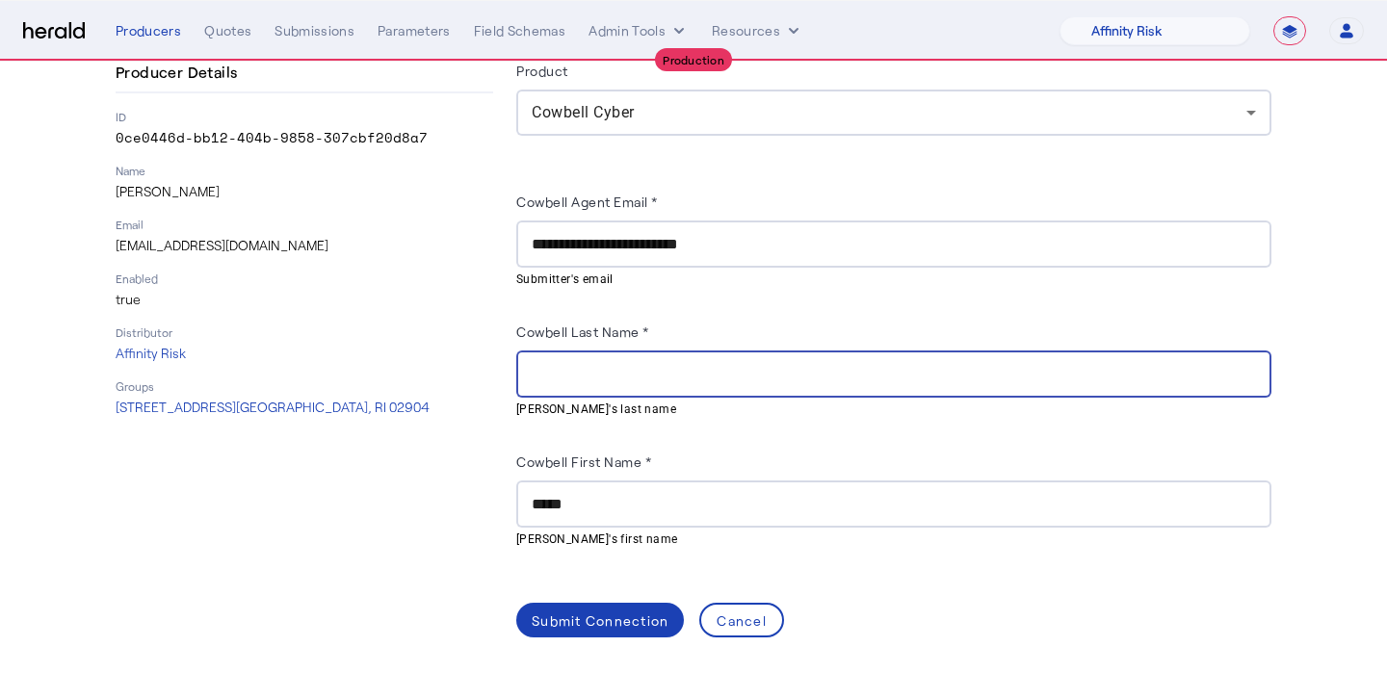
click at [587, 364] on input "Cowbell Last Name *" at bounding box center [894, 374] width 725 height 23
paste input "*******"
type input "*******"
click at [648, 620] on div "Submit Connection" at bounding box center [600, 621] width 137 height 20
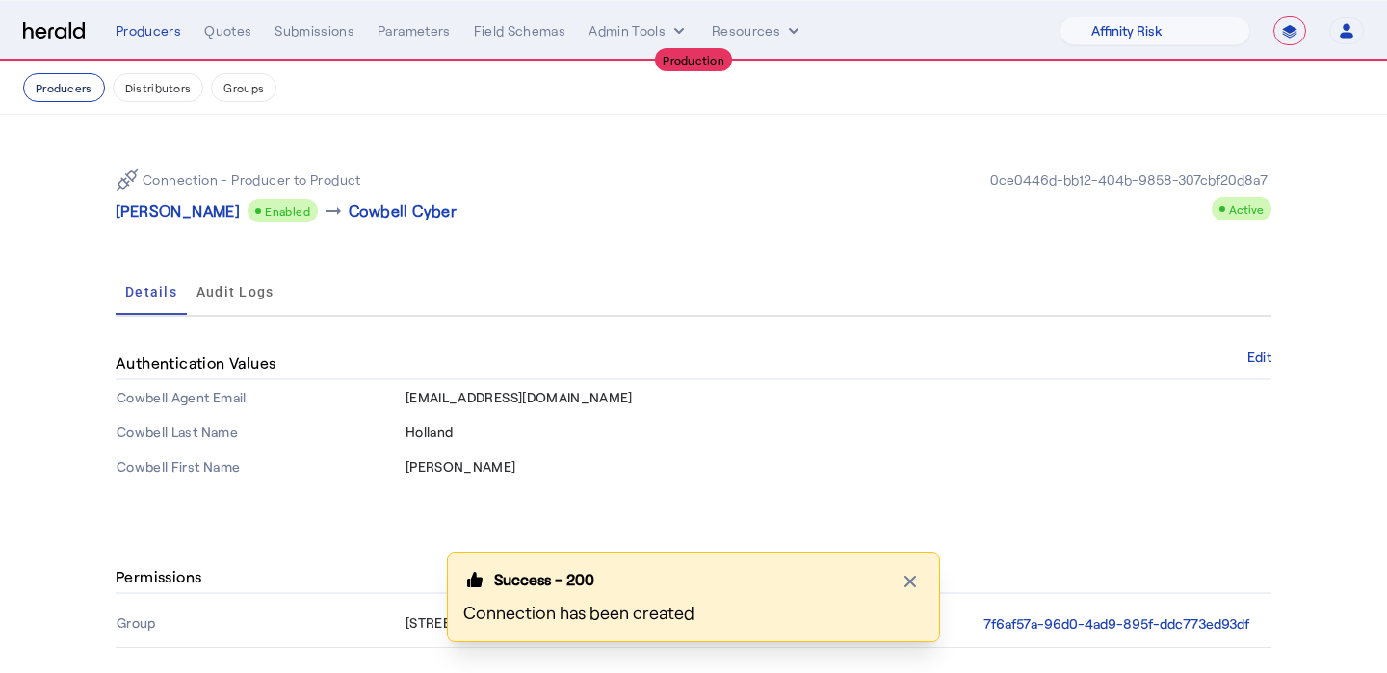
click at [70, 92] on button "Producers" at bounding box center [64, 87] width 82 height 29
